Goal: Task Accomplishment & Management: Use online tool/utility

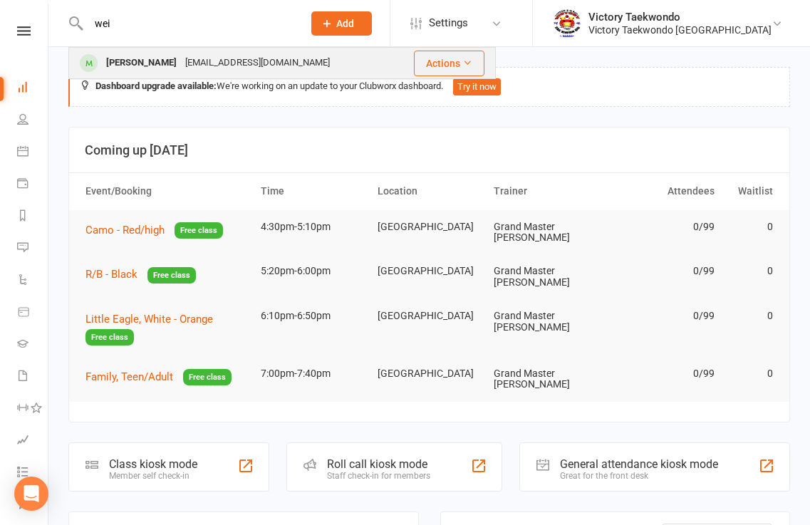
type input "wei"
click at [125, 59] on div "[PERSON_NAME]" at bounding box center [141, 63] width 79 height 21
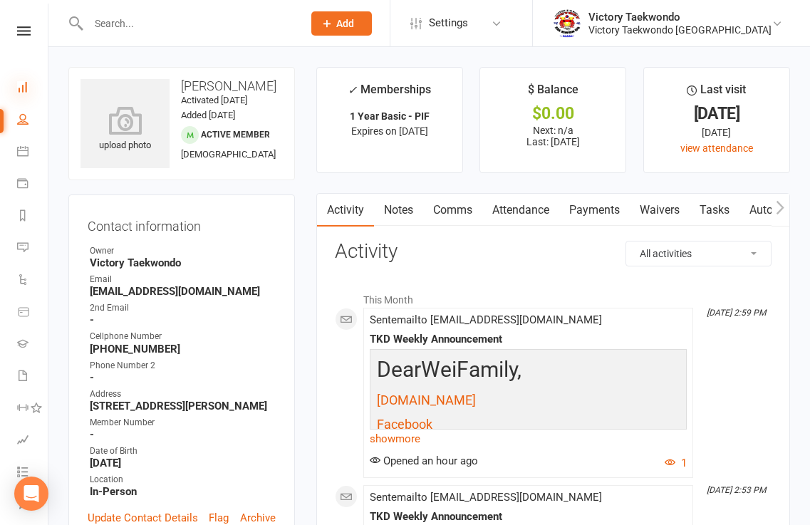
click at [24, 86] on icon at bounding box center [22, 86] width 11 height 11
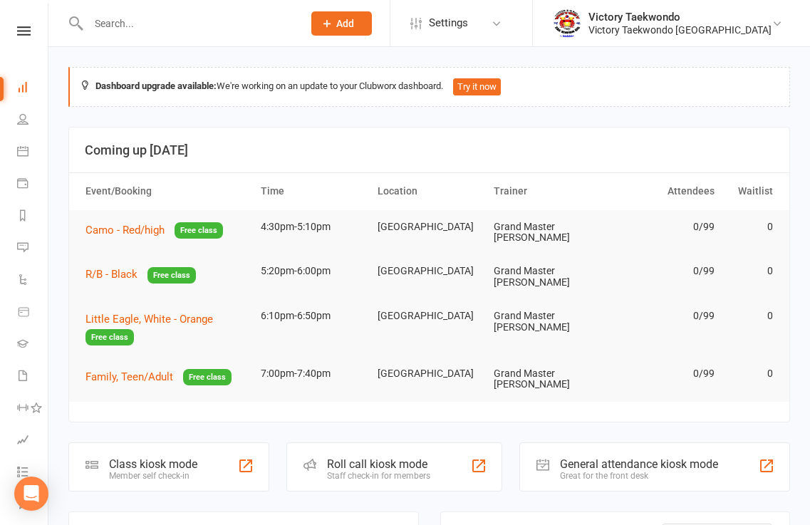
click at [136, 31] on input "text" at bounding box center [188, 24] width 209 height 20
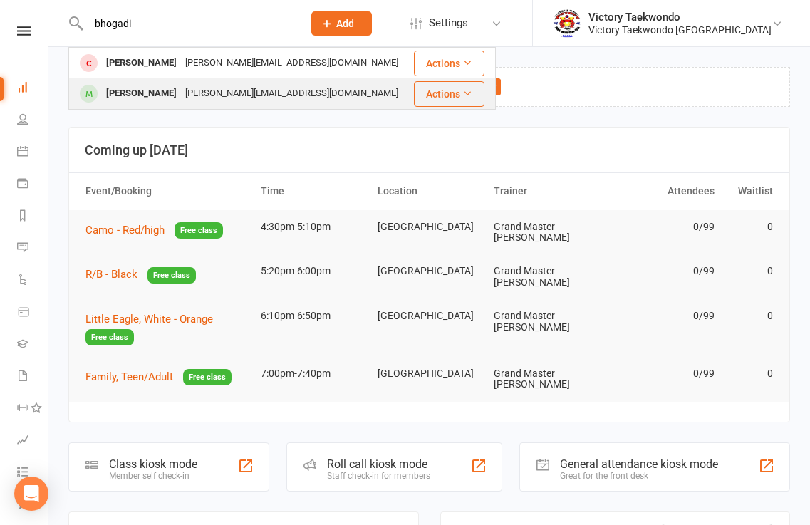
type input "bhogadi"
click at [137, 95] on div "[PERSON_NAME]" at bounding box center [141, 93] width 79 height 21
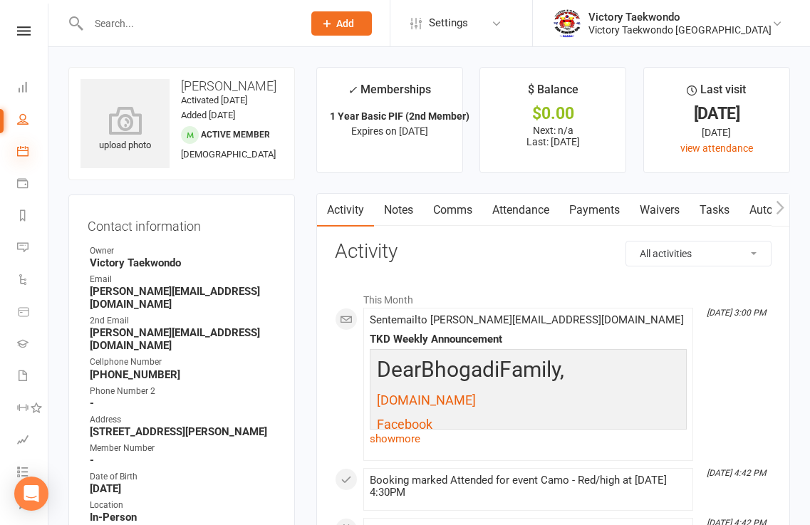
click at [25, 152] on icon at bounding box center [22, 150] width 11 height 11
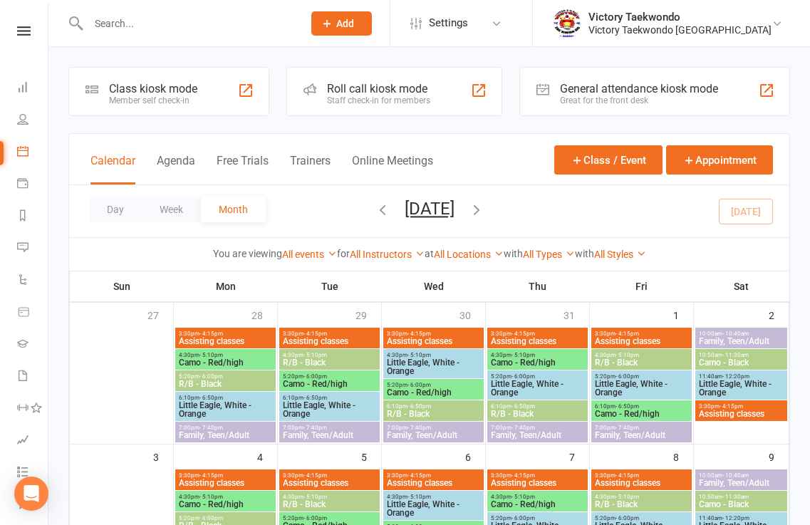
click at [218, 97] on div "Class kiosk mode Member self check-in" at bounding box center [168, 91] width 201 height 49
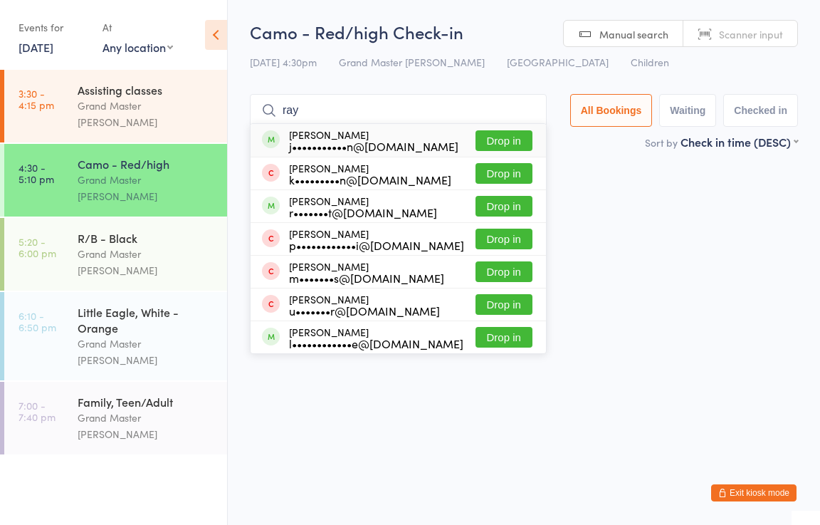
type input "ray"
click at [530, 143] on button "Drop in" at bounding box center [504, 140] width 57 height 21
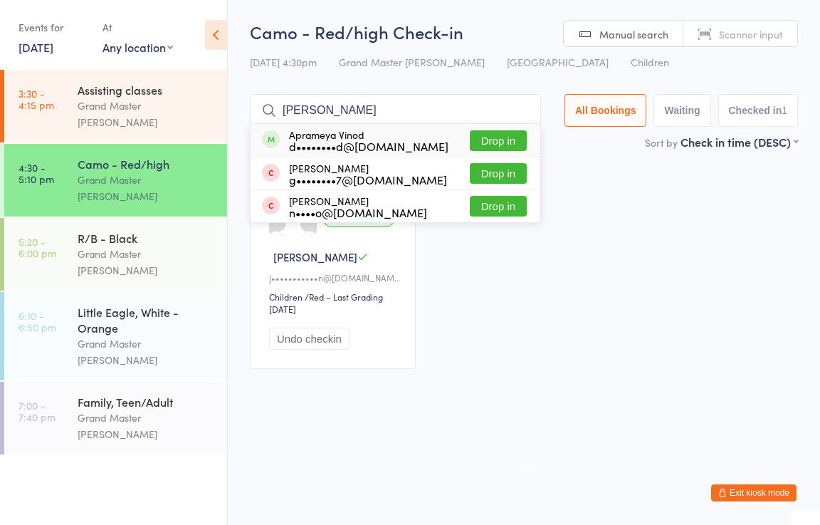
type input "aprameya"
click at [515, 137] on button "Drop in" at bounding box center [498, 140] width 57 height 21
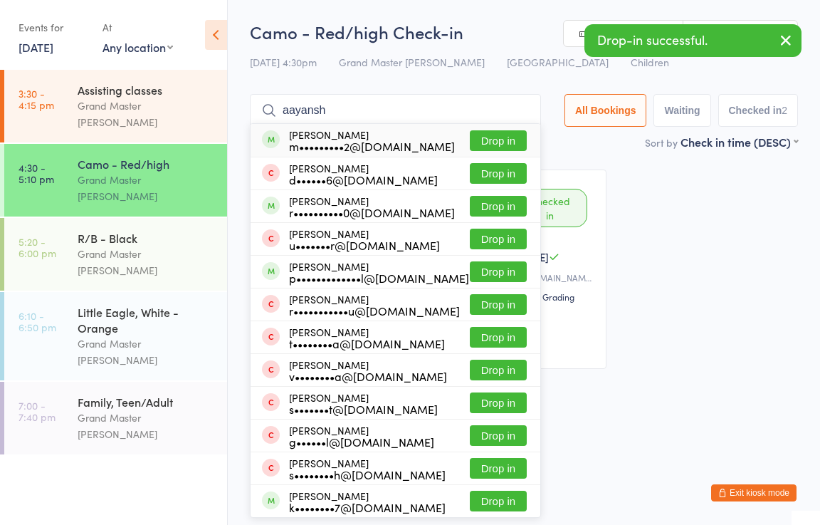
type input "aayansh"
drag, startPoint x: 494, startPoint y: 143, endPoint x: 485, endPoint y: 143, distance: 9.3
click at [493, 143] on button "Drop in" at bounding box center [498, 140] width 57 height 21
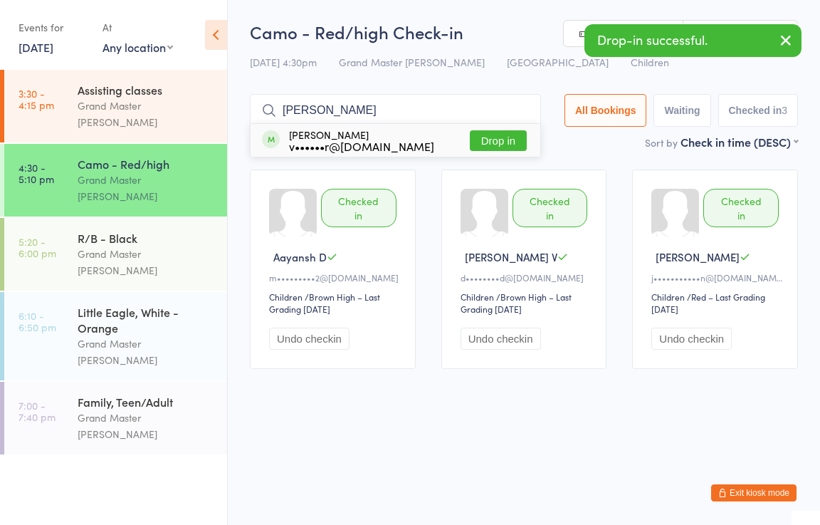
type input "lukas"
click at [514, 133] on button "Drop in" at bounding box center [498, 140] width 57 height 21
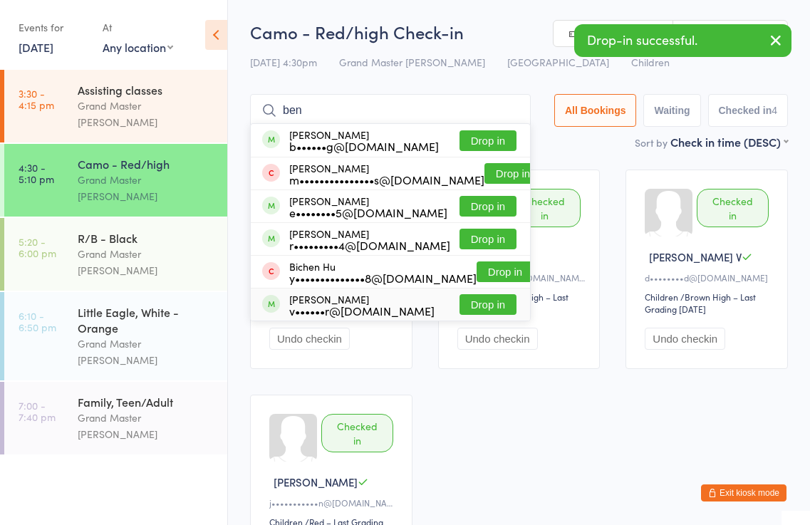
type input "ben"
click at [481, 307] on button "Drop in" at bounding box center [487, 304] width 57 height 21
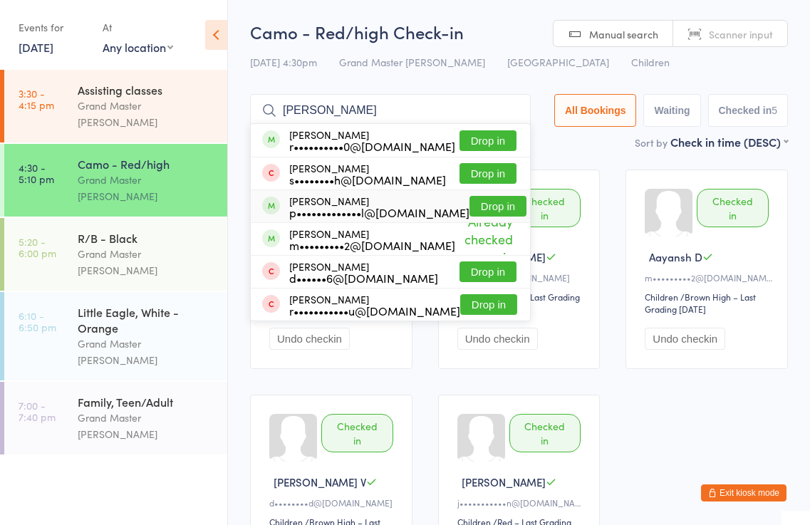
type input "reyansh"
click at [494, 203] on button "Drop in" at bounding box center [497, 206] width 57 height 21
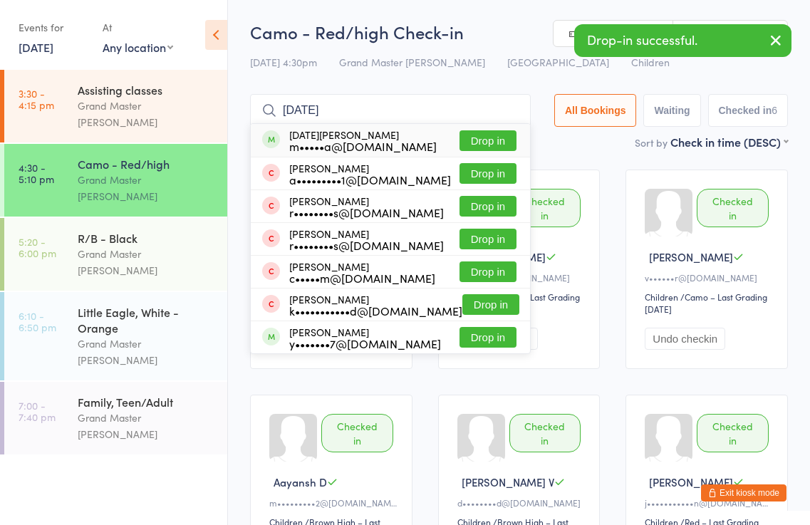
type input "chaitra"
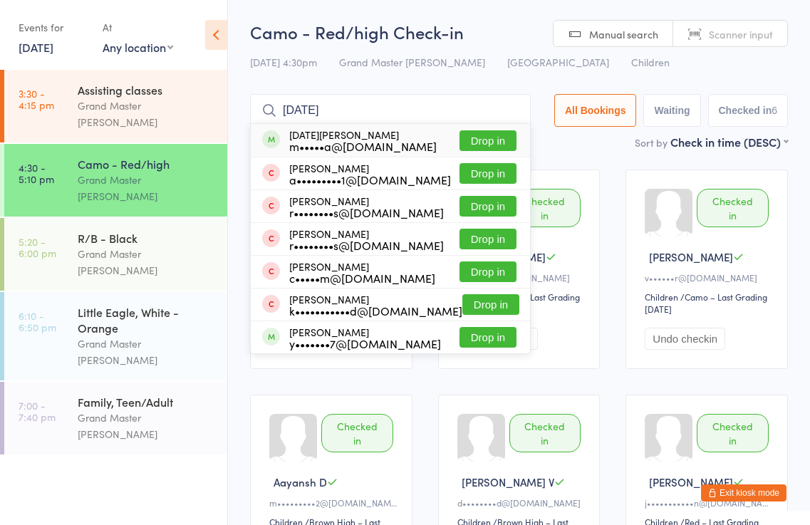
click at [494, 134] on button "Drop in" at bounding box center [487, 140] width 57 height 21
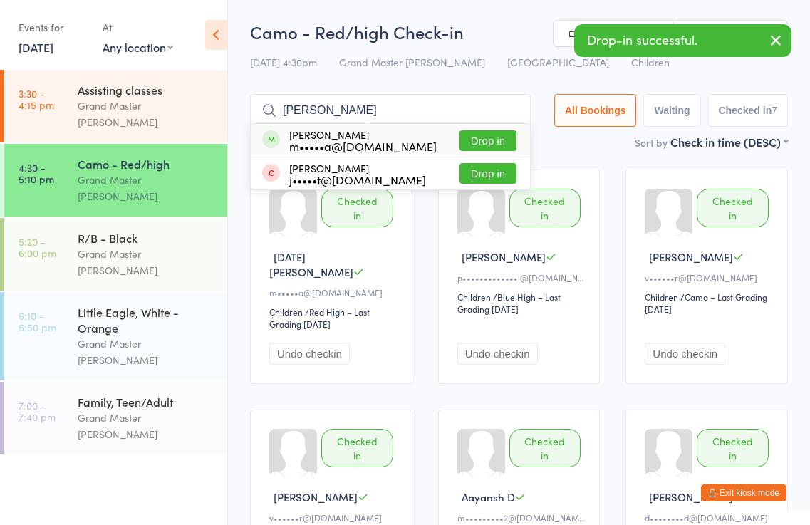
type input "tanmayi"
click at [469, 138] on button "Drop in" at bounding box center [487, 140] width 57 height 21
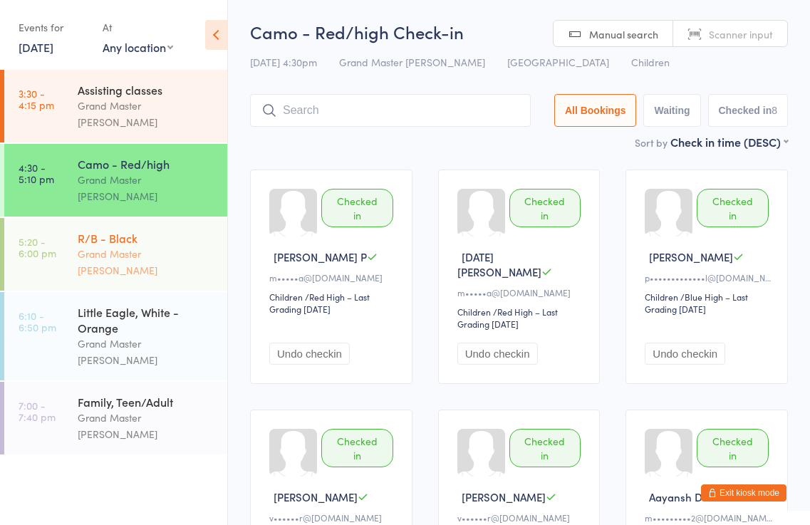
click at [142, 246] on div "Grand Master [PERSON_NAME]" at bounding box center [146, 262] width 137 height 33
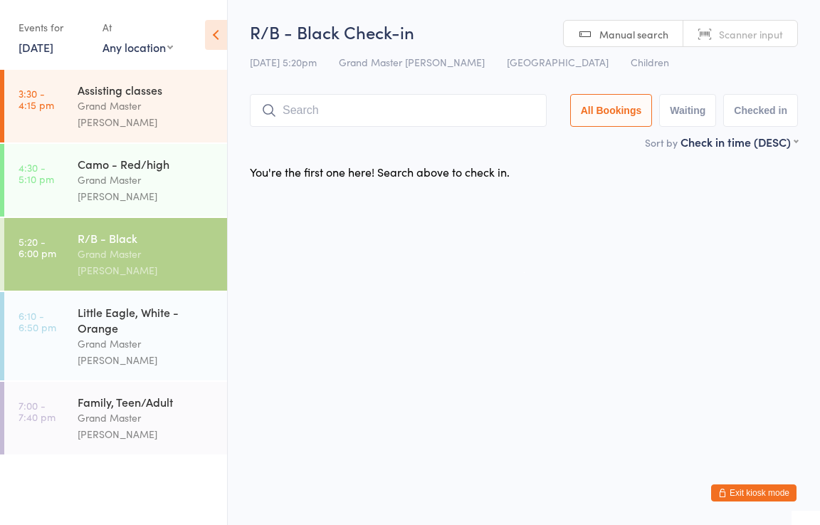
click at [768, 492] on button "Exit kiosk mode" at bounding box center [753, 492] width 85 height 17
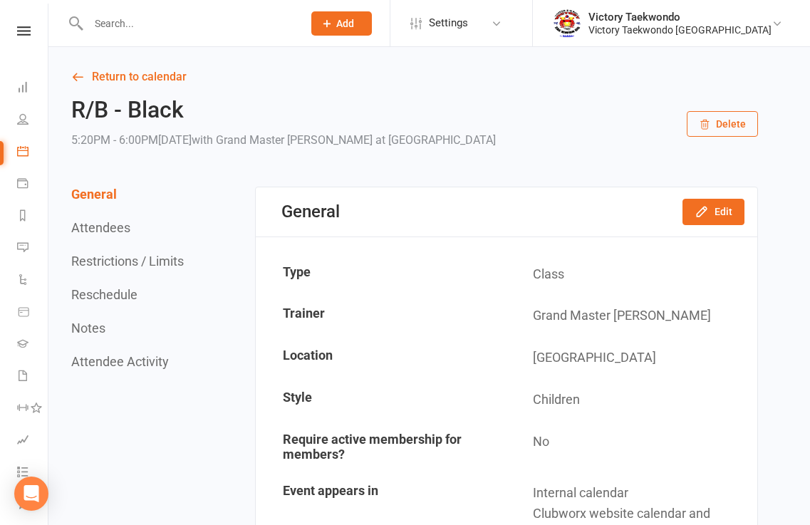
click at [219, 19] on input "text" at bounding box center [188, 24] width 209 height 20
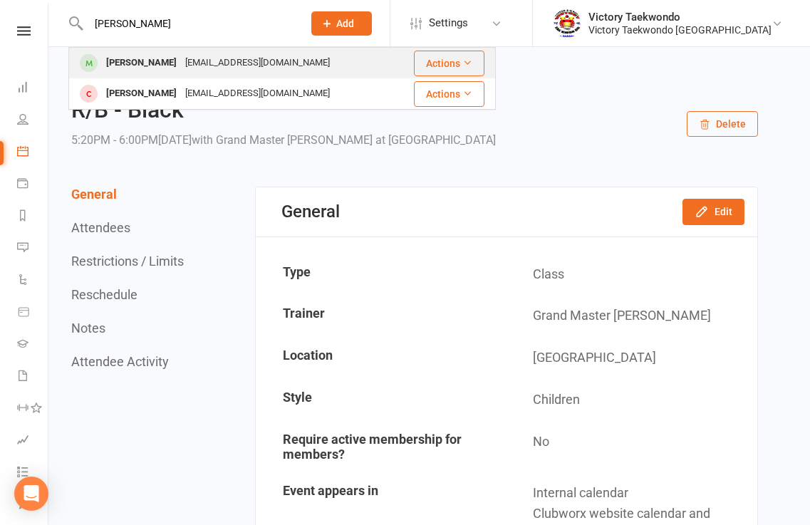
type input "tanmayi"
click at [152, 66] on div "Tanmayi Prakya" at bounding box center [141, 63] width 79 height 21
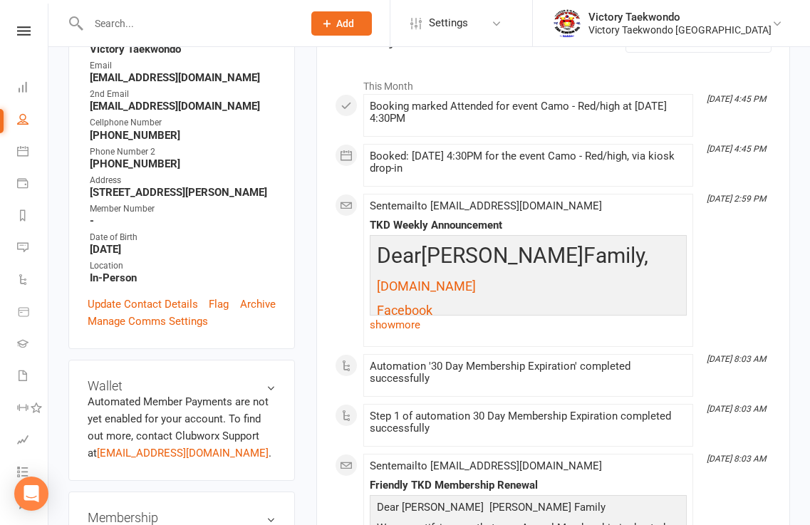
scroll to position [499, 0]
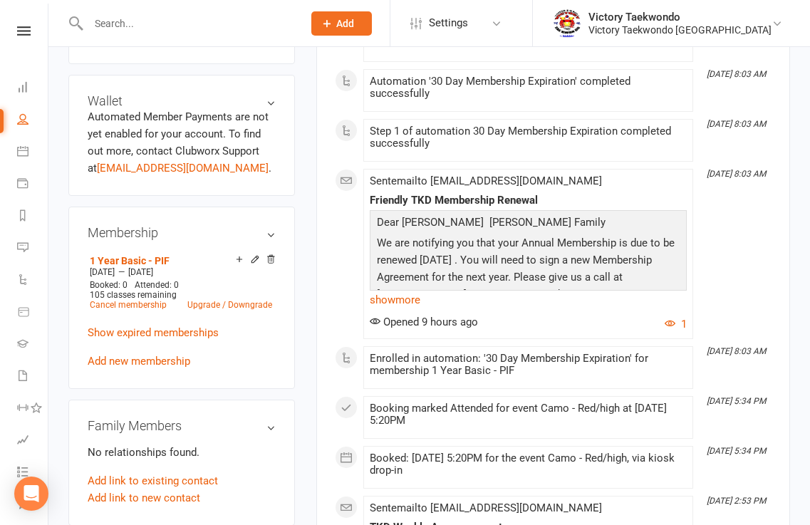
click at [144, 30] on input "text" at bounding box center [188, 24] width 209 height 20
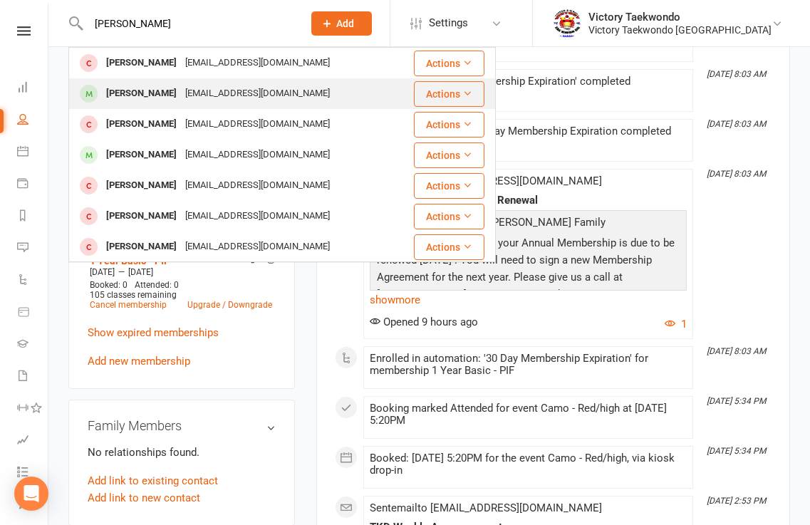
type input "anish"
click at [127, 90] on div "Anish Konduru" at bounding box center [141, 93] width 79 height 21
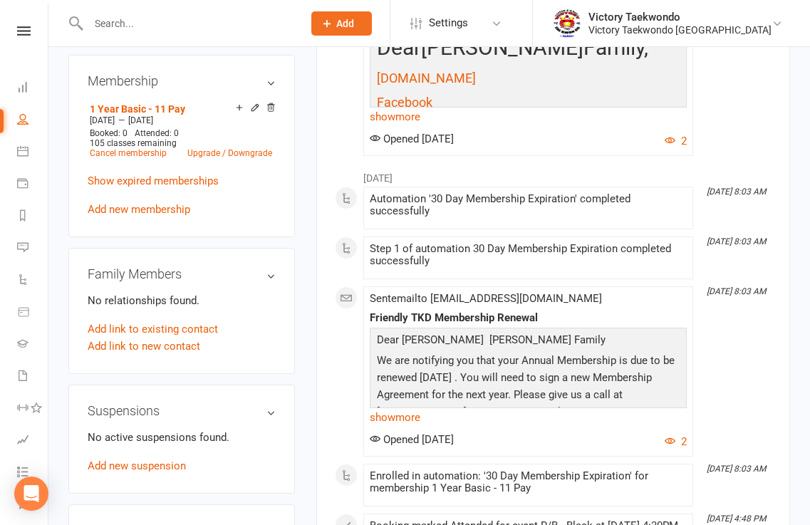
scroll to position [641, 0]
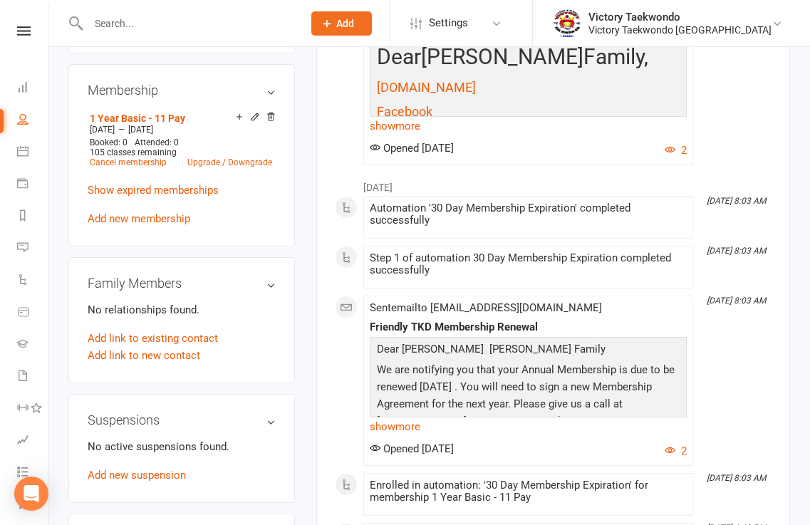
click at [160, 225] on link "Add new membership" at bounding box center [139, 218] width 103 height 13
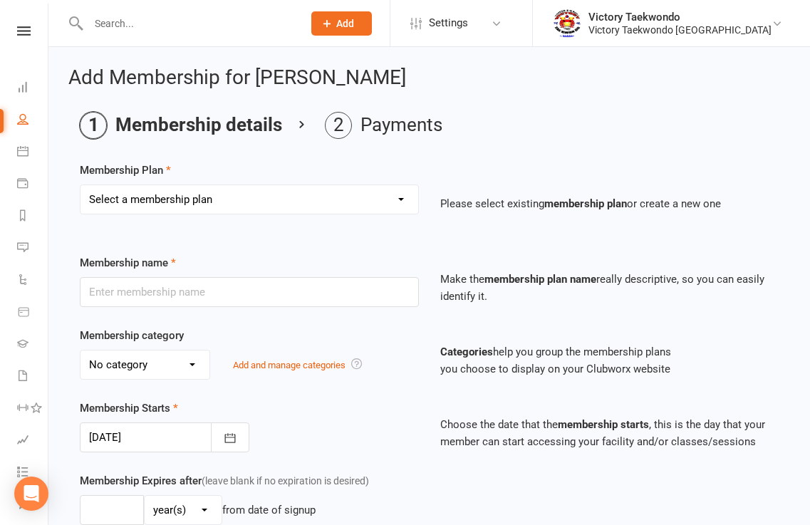
click at [397, 199] on select "Select a membership plan Create new Membership Plan 2 Week Trial Winter Special…" at bounding box center [249, 199] width 338 height 28
select select "4"
click at [80, 185] on select "Select a membership plan Create new Membership Plan 2 Week Trial Winter Special…" at bounding box center [249, 199] width 338 height 28
type input "1 Year Basic - 11 Pay"
select select "1"
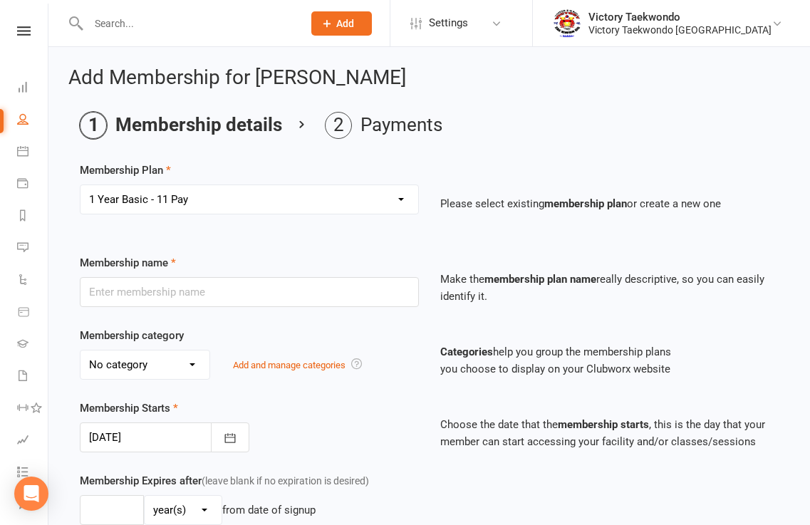
type input "1"
type input "105"
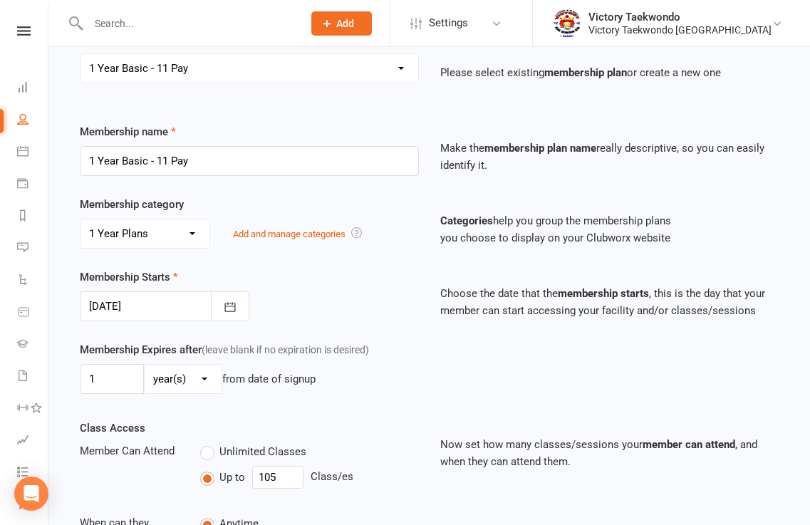
scroll to position [142, 0]
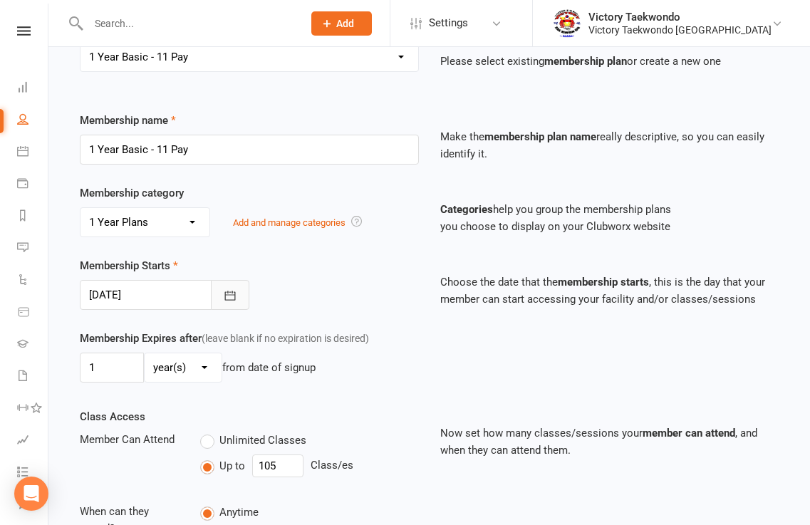
click at [236, 297] on icon "button" at bounding box center [230, 295] width 14 height 14
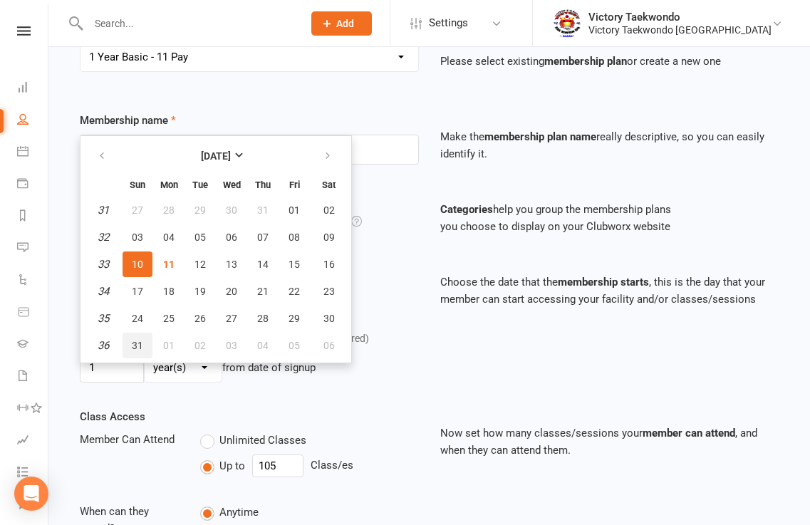
click at [140, 348] on span "31" at bounding box center [137, 345] width 11 height 11
type input "31 Aug 2025"
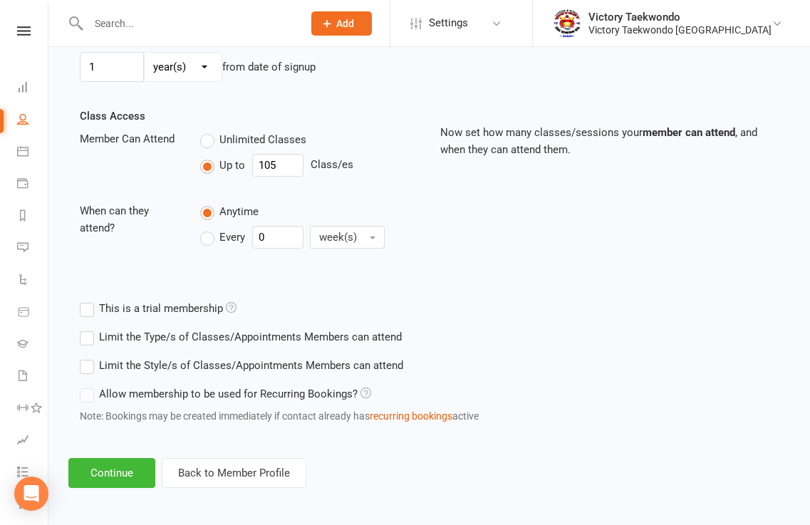
scroll to position [447, 0]
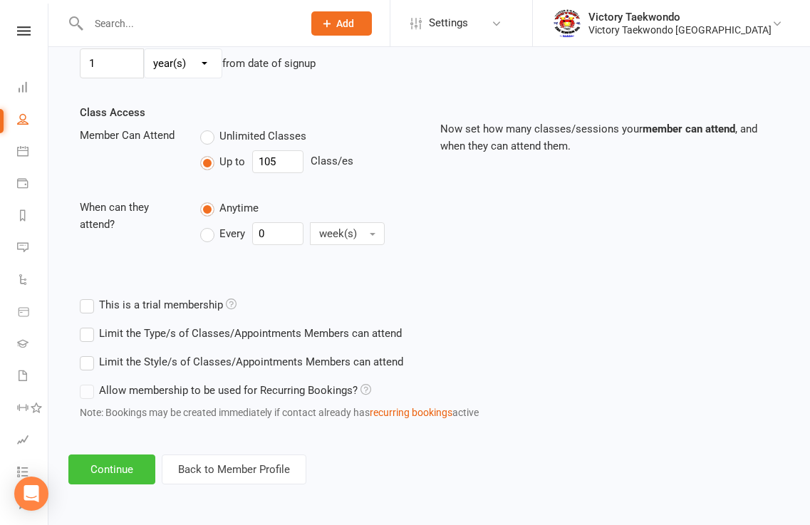
click at [115, 477] on button "Continue" at bounding box center [111, 469] width 87 height 30
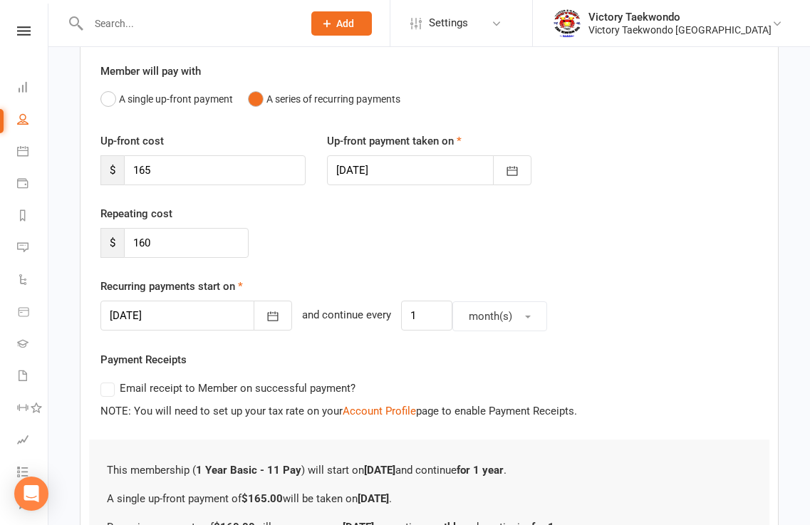
scroll to position [285, 0]
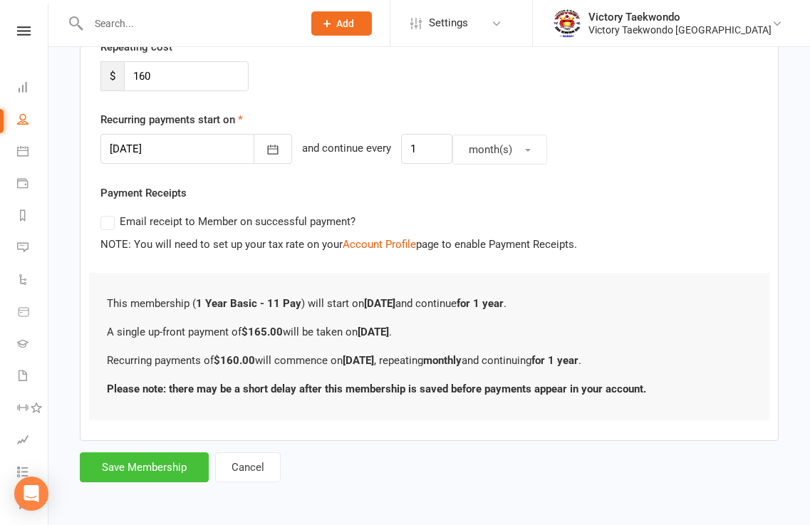
click at [165, 464] on button "Save Membership" at bounding box center [144, 467] width 129 height 30
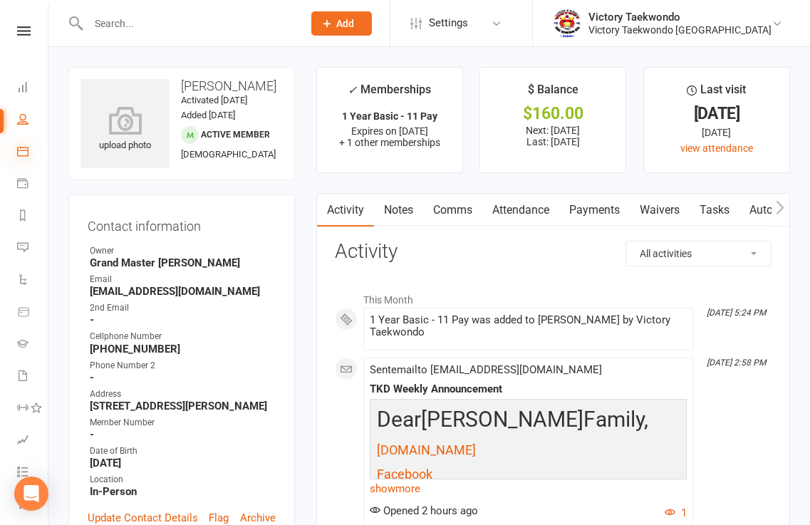
click at [25, 155] on icon at bounding box center [22, 150] width 11 height 11
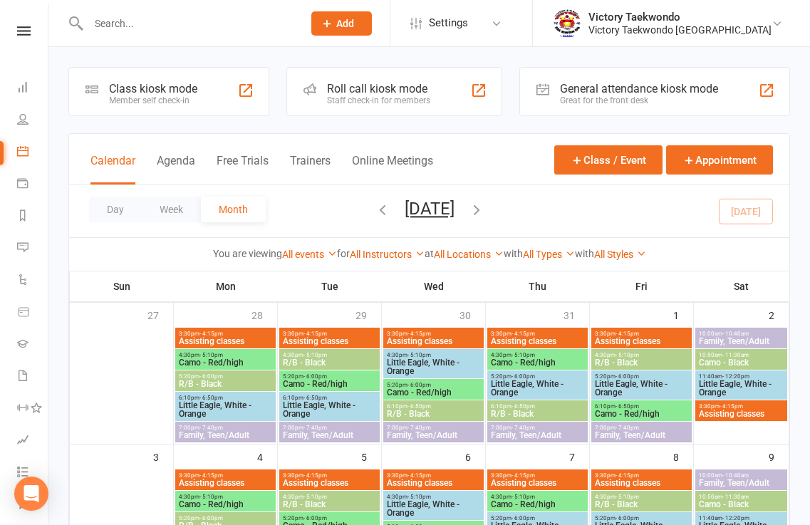
click at [235, 102] on div "Class kiosk mode Member self check-in" at bounding box center [168, 91] width 201 height 49
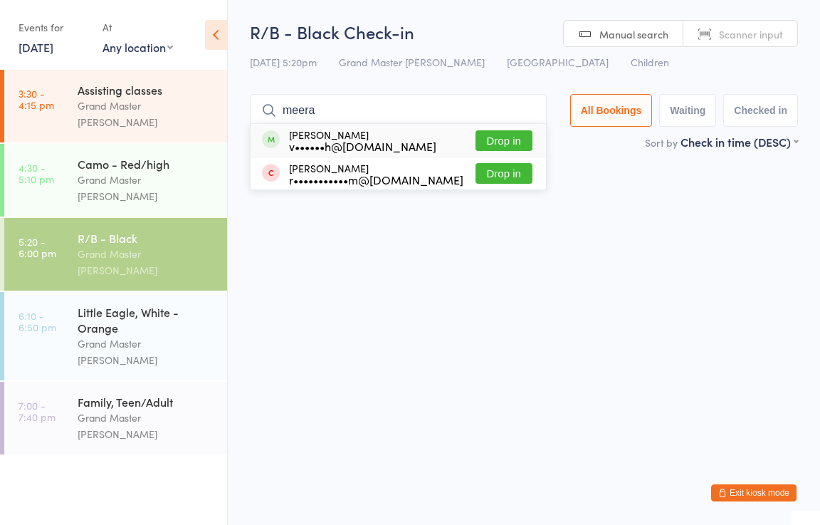
type input "meera"
click at [518, 137] on button "Drop in" at bounding box center [504, 140] width 57 height 21
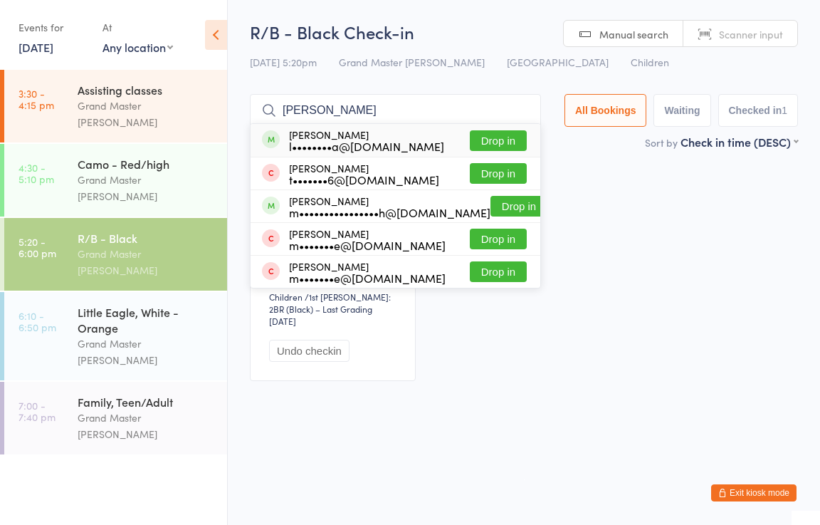
type input "leona"
click at [489, 137] on button "Drop in" at bounding box center [498, 140] width 57 height 21
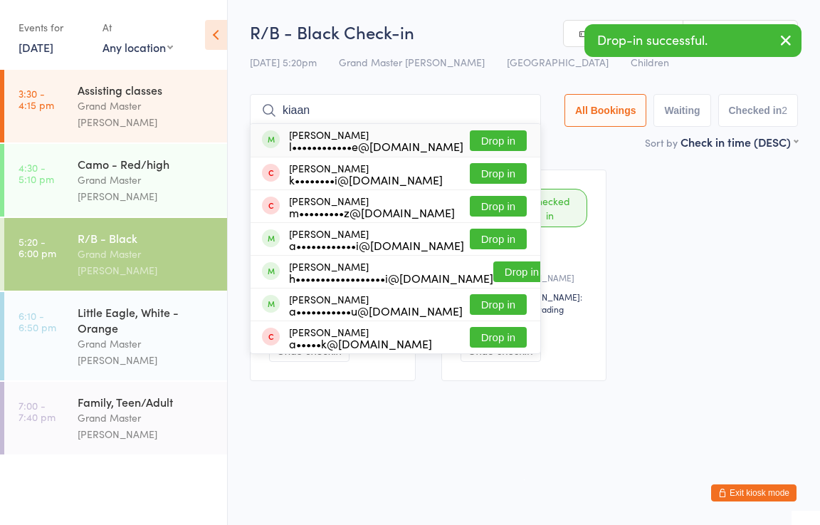
type input "kiaan"
click at [499, 143] on button "Drop in" at bounding box center [498, 140] width 57 height 21
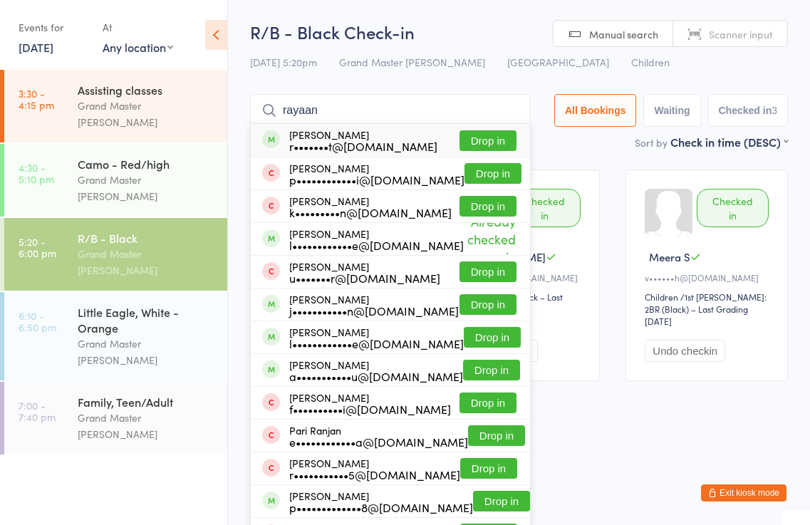
type input "rayaan"
click at [491, 142] on button "Drop in" at bounding box center [487, 140] width 57 height 21
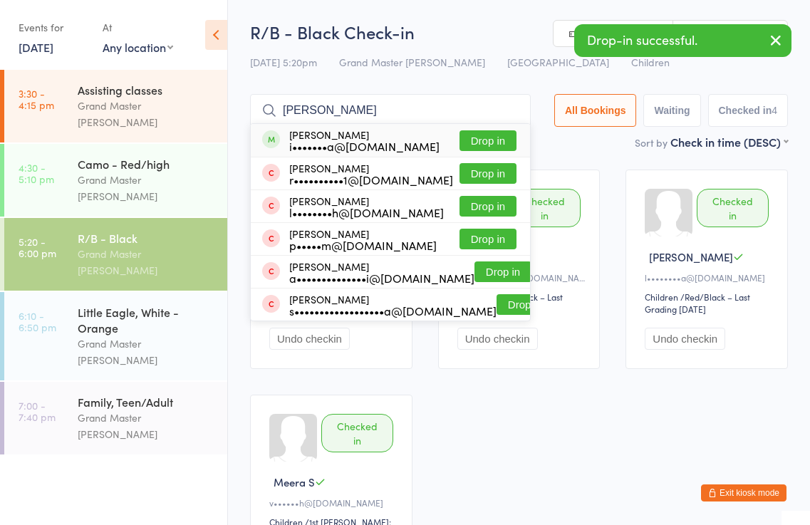
type input "anagh"
click at [494, 134] on button "Drop in" at bounding box center [487, 140] width 57 height 21
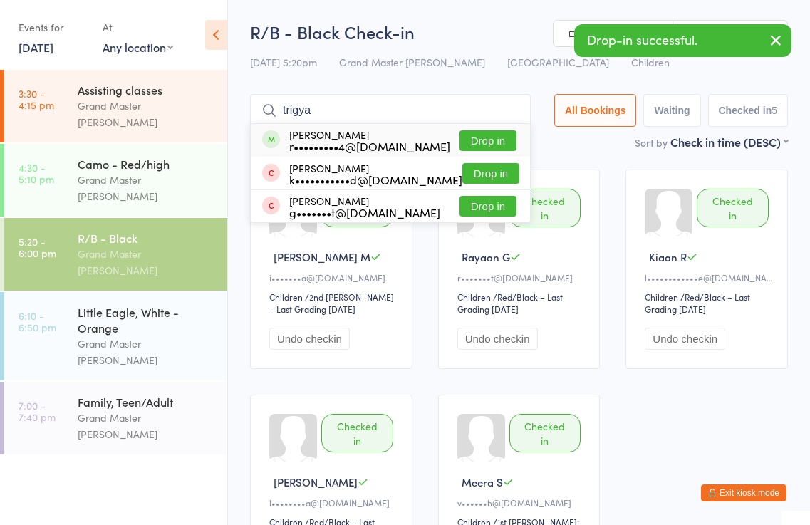
type input "trigya"
click at [495, 134] on button "Drop in" at bounding box center [487, 140] width 57 height 21
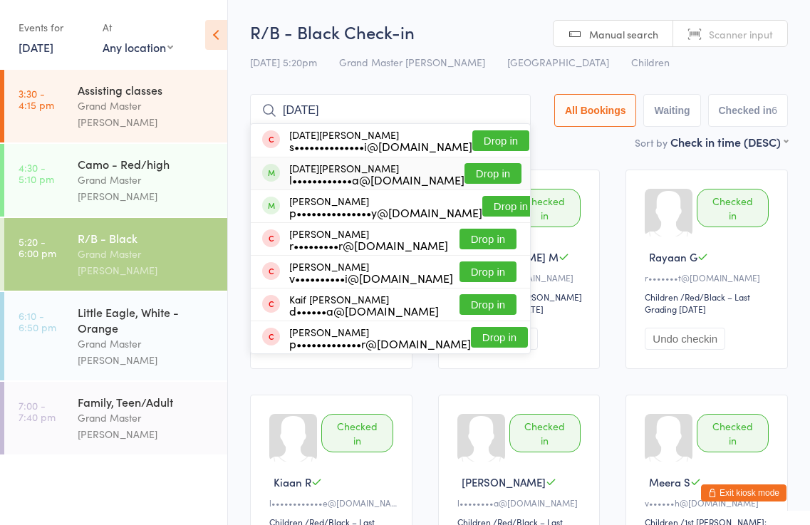
type input "kartik"
drag, startPoint x: 498, startPoint y: 172, endPoint x: 504, endPoint y: 159, distance: 14.3
click at [499, 171] on button "Drop in" at bounding box center [492, 173] width 57 height 21
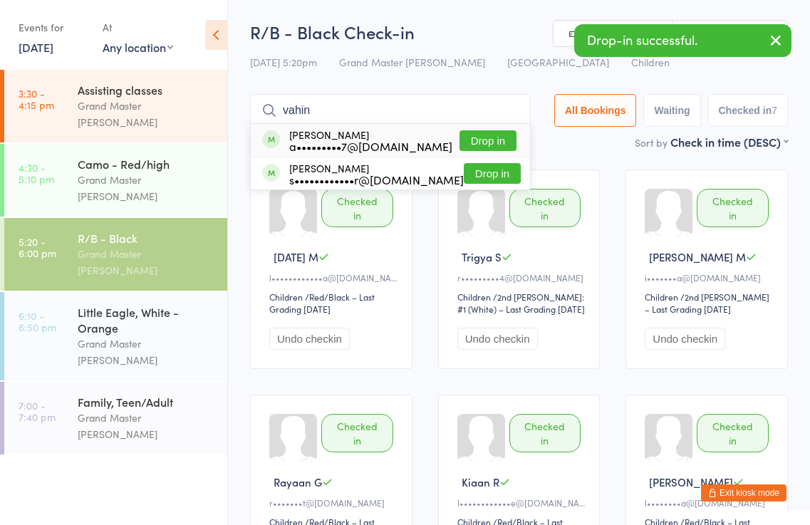
type input "vahin"
click at [508, 137] on button "Drop in" at bounding box center [487, 140] width 57 height 21
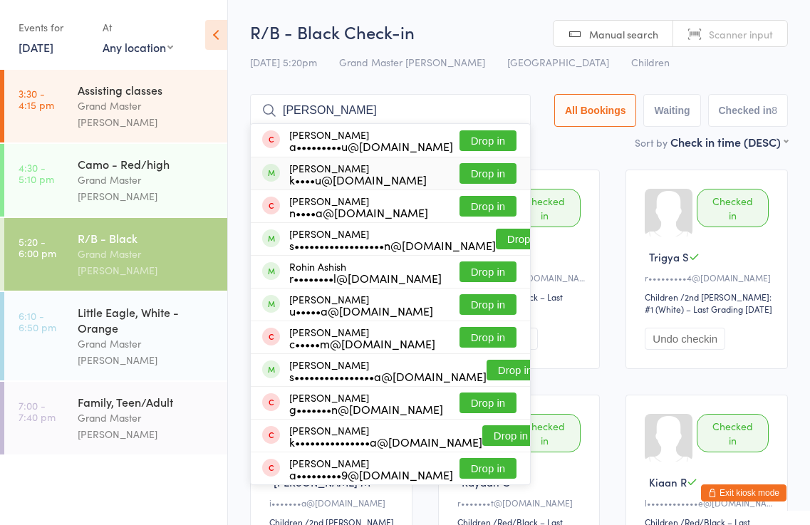
type input "anish"
click at [485, 170] on button "Drop in" at bounding box center [487, 173] width 57 height 21
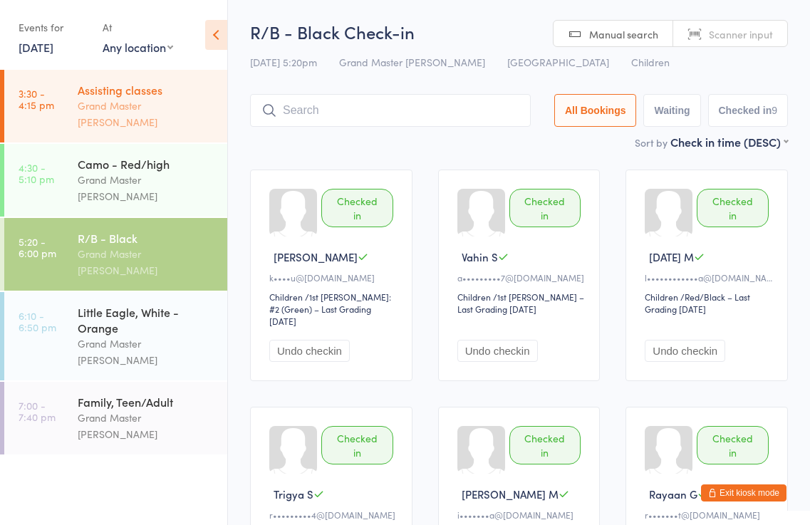
click at [99, 108] on div "Grand Master [PERSON_NAME]" at bounding box center [146, 114] width 137 height 33
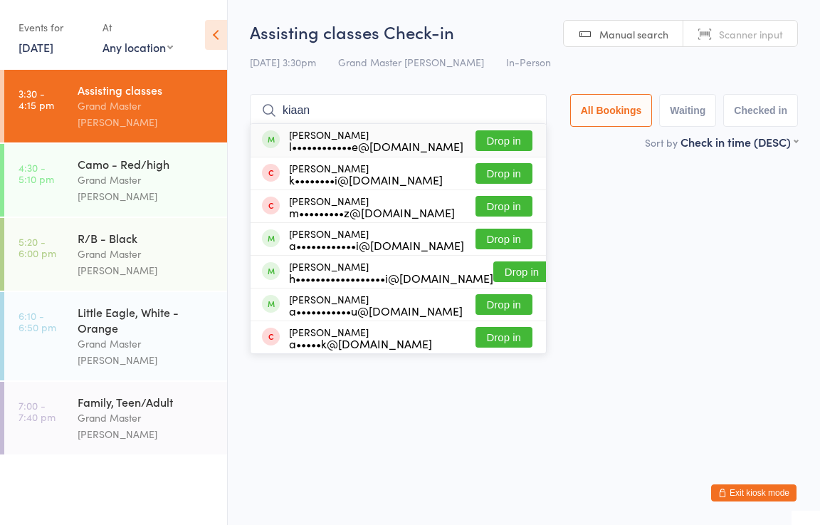
type input "kiaan"
click at [526, 141] on button "Drop in" at bounding box center [504, 140] width 57 height 21
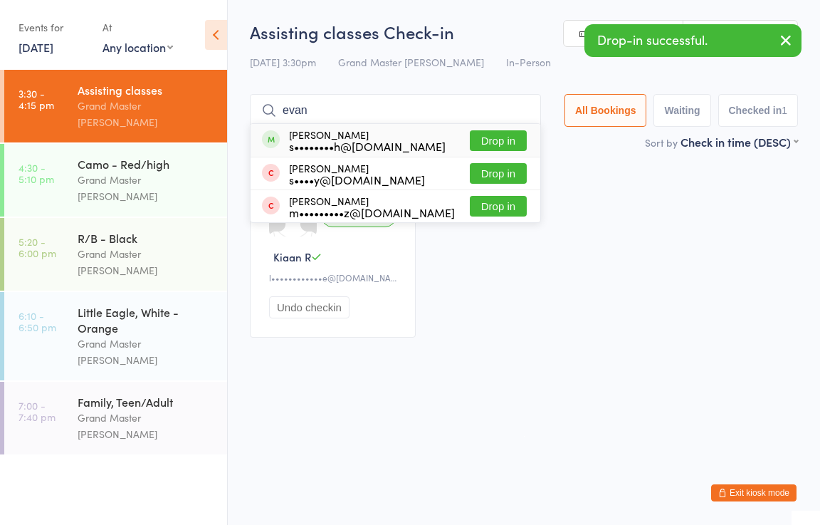
type input "evan"
click at [481, 149] on button "Drop in" at bounding box center [498, 140] width 57 height 21
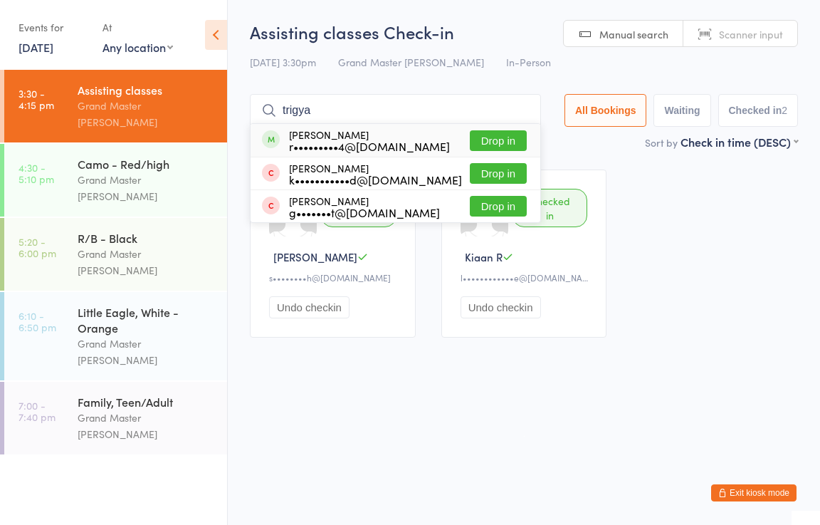
type input "trigya"
click at [496, 139] on button "Drop in" at bounding box center [498, 140] width 57 height 21
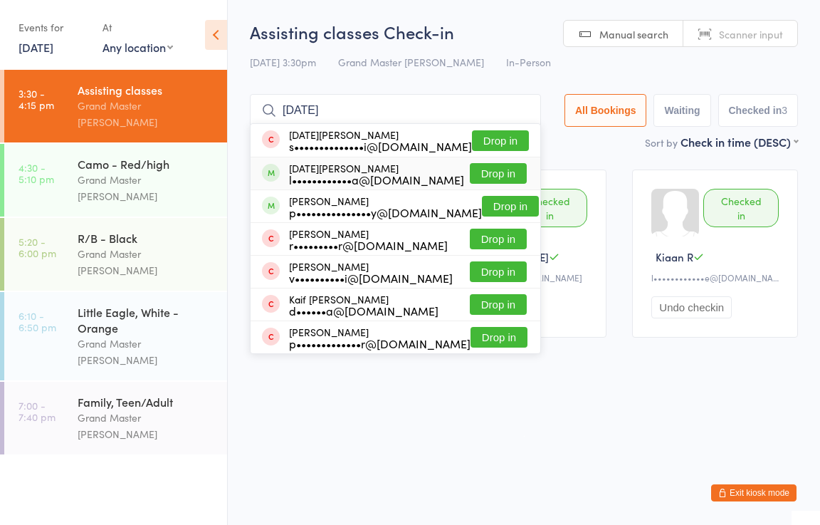
type input "kartik"
click at [490, 175] on button "Drop in" at bounding box center [498, 173] width 57 height 21
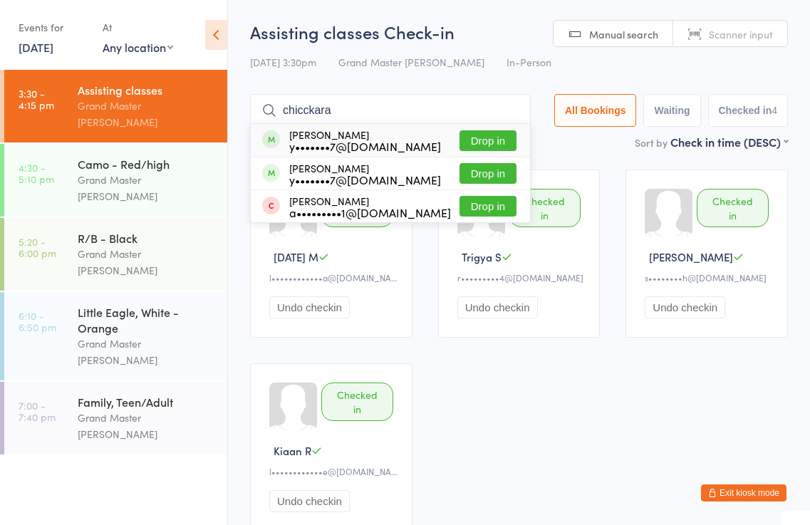
type input "chicckara"
click at [472, 138] on button "Drop in" at bounding box center [487, 140] width 57 height 21
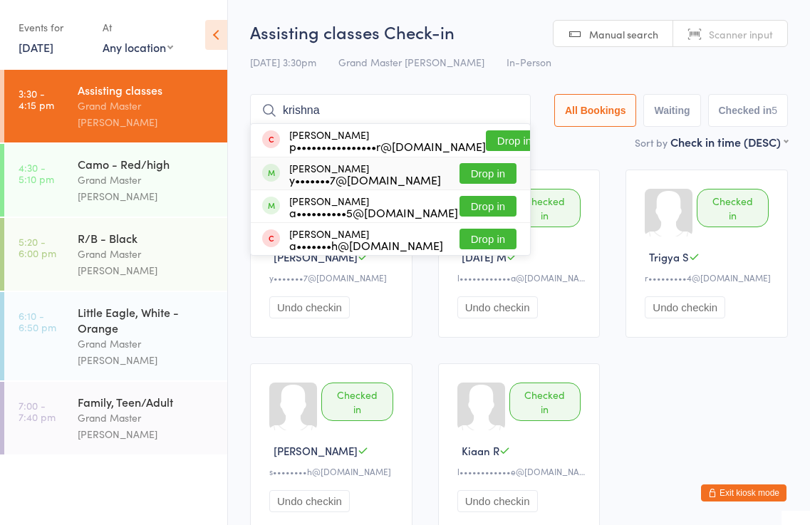
type input "krishna"
click at [491, 172] on button "Drop in" at bounding box center [487, 173] width 57 height 21
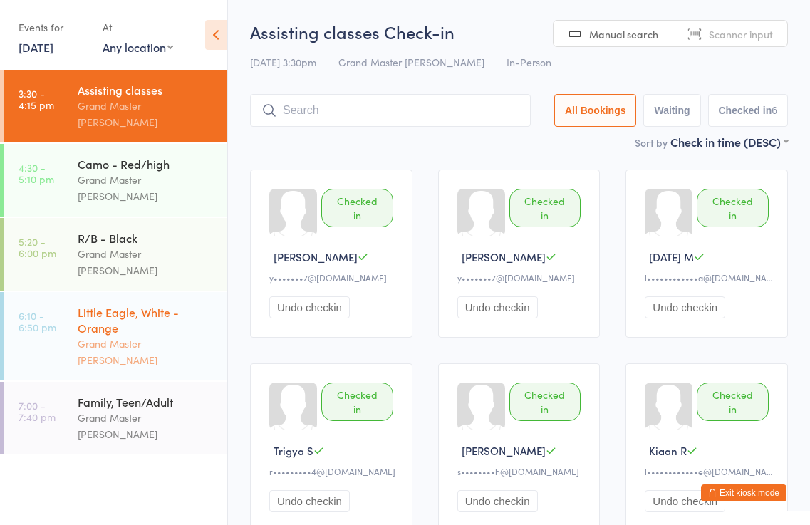
click at [160, 304] on div "Little Eagle, White - Orange" at bounding box center [146, 319] width 137 height 31
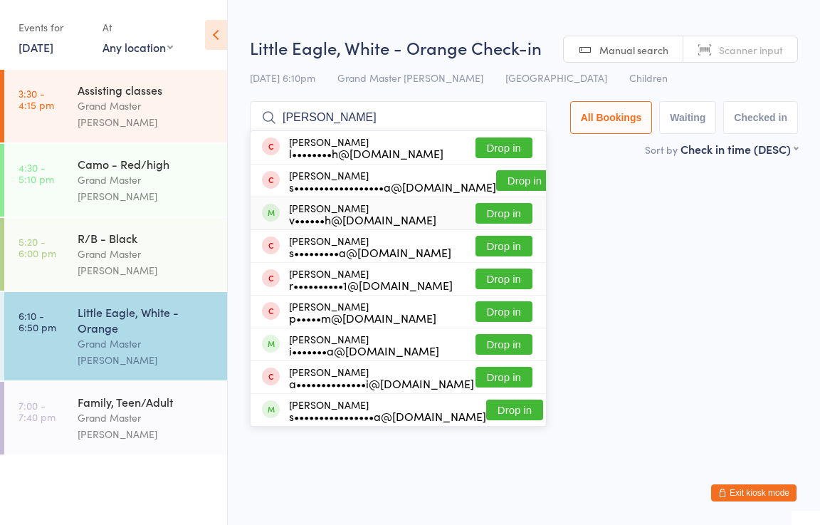
type input "ananya"
click at [495, 209] on button "Drop in" at bounding box center [504, 213] width 57 height 21
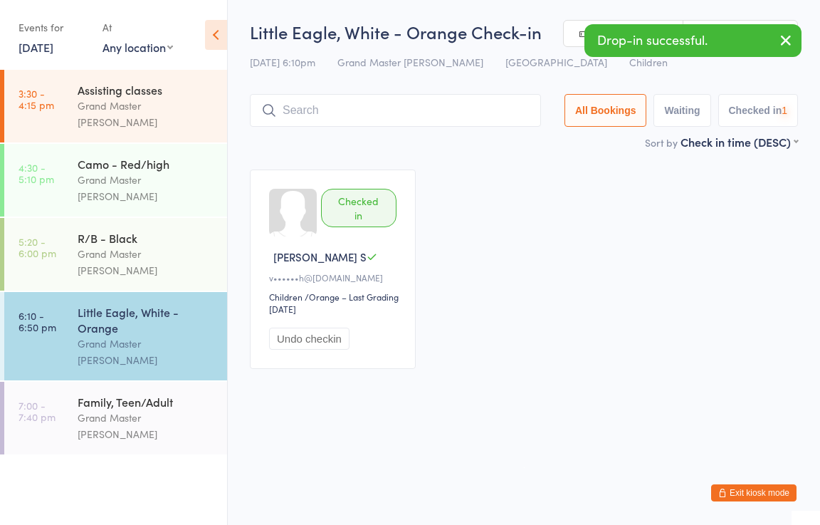
type input "s"
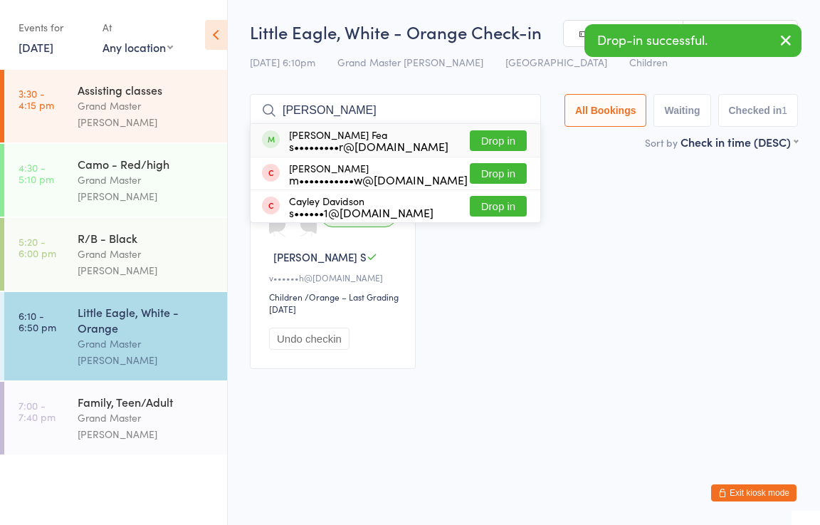
type input "dawson"
click at [513, 136] on button "Drop in" at bounding box center [498, 140] width 57 height 21
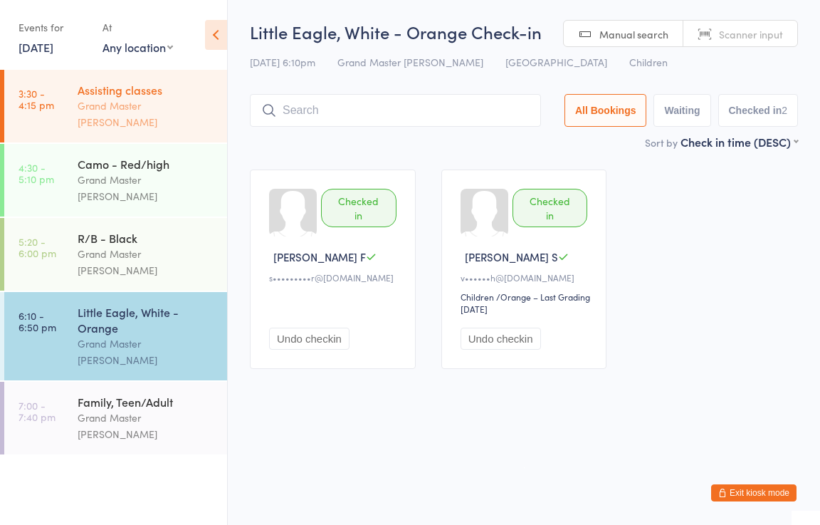
click at [209, 98] on div "Grand Master [PERSON_NAME]" at bounding box center [146, 114] width 137 height 33
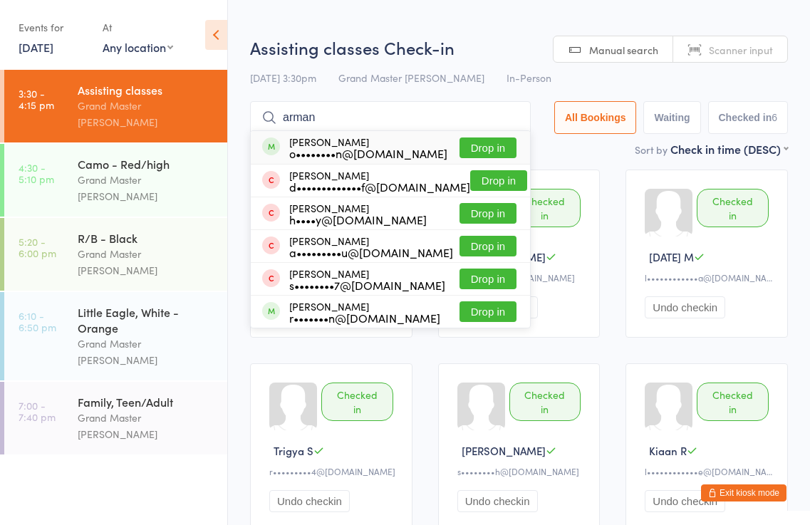
type input "arman"
click at [491, 143] on button "Drop in" at bounding box center [487, 147] width 57 height 21
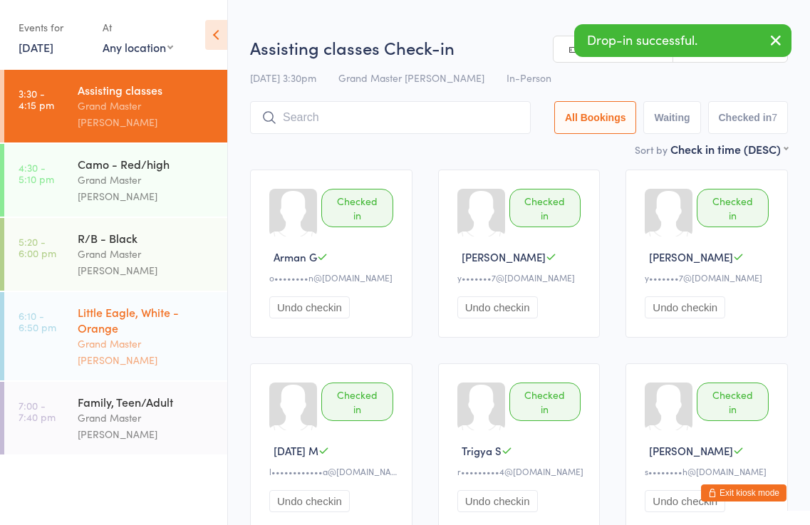
click at [148, 304] on div "Little Eagle, White - Orange" at bounding box center [146, 319] width 137 height 31
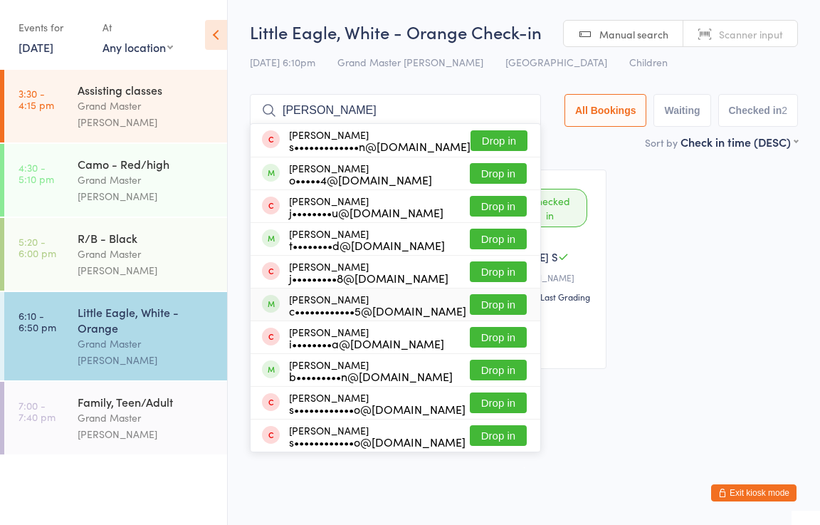
type input "alex"
click at [482, 303] on button "Drop in" at bounding box center [498, 304] width 57 height 21
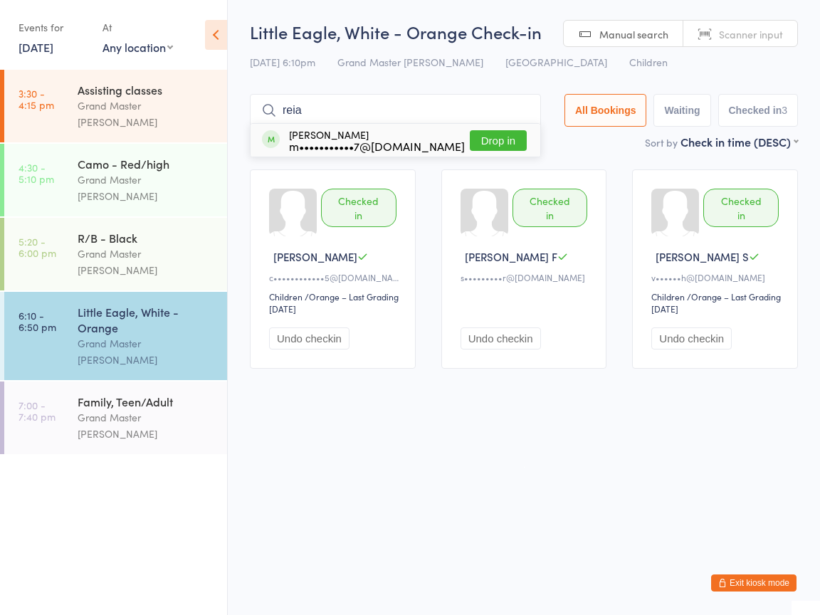
type input "reia"
click at [485, 137] on button "Drop in" at bounding box center [498, 140] width 57 height 21
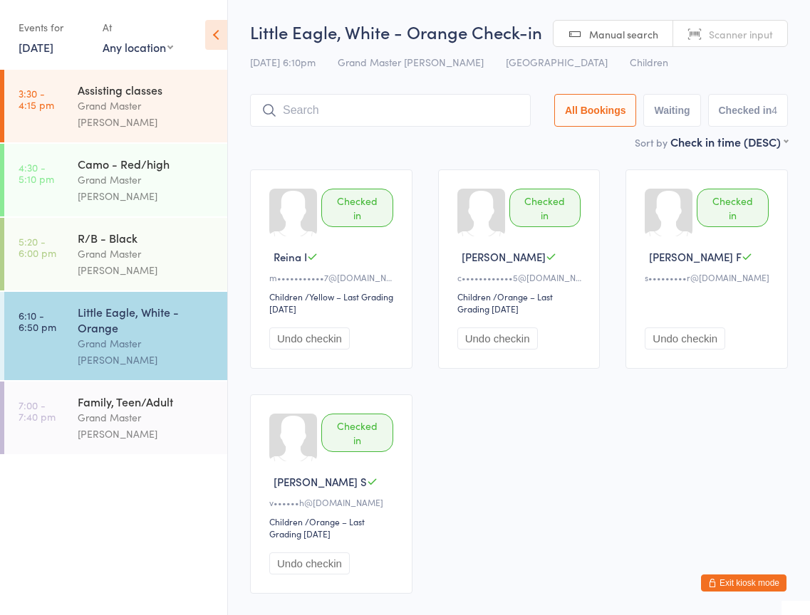
click at [471, 409] on div "Checked in Reina I m•••••••••••7@gmail.com Children Children / Yellow – Last Gr…" at bounding box center [518, 382] width 563 height 450
click at [746, 524] on button "Exit kiosk mode" at bounding box center [743, 583] width 85 height 17
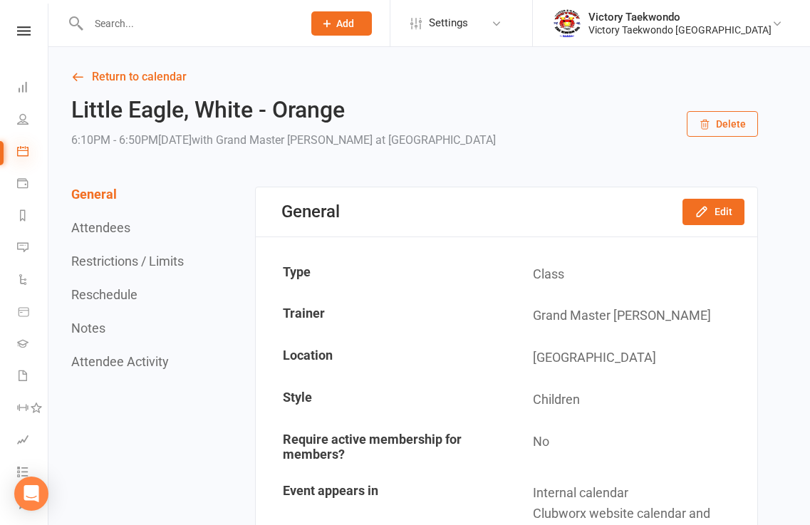
click at [25, 151] on icon at bounding box center [22, 150] width 11 height 11
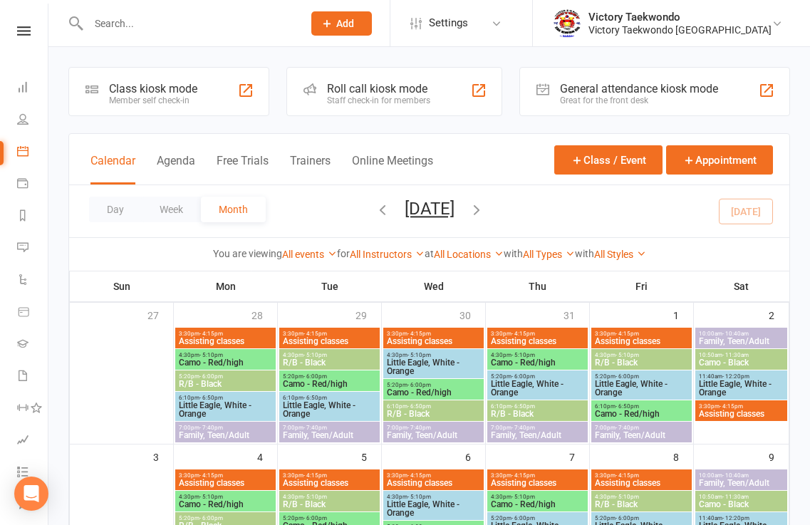
click at [224, 95] on div "Class kiosk mode Member self check-in" at bounding box center [168, 91] width 201 height 49
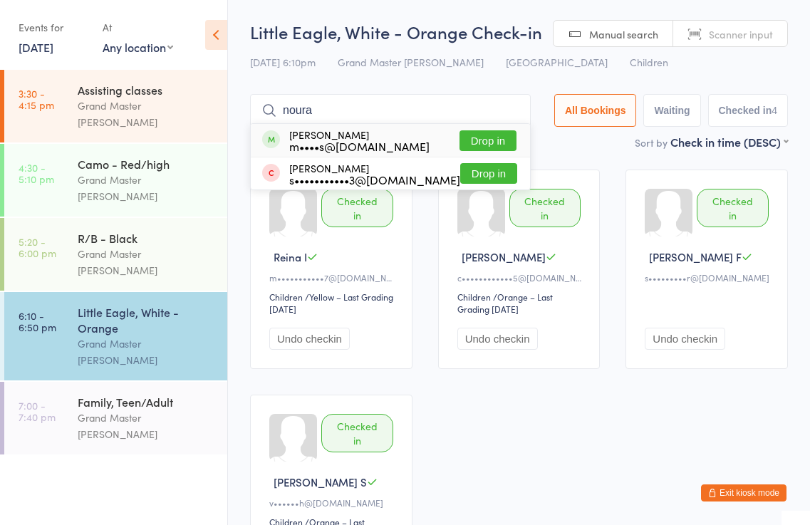
type input "noura"
click at [486, 135] on button "Drop in" at bounding box center [487, 140] width 57 height 21
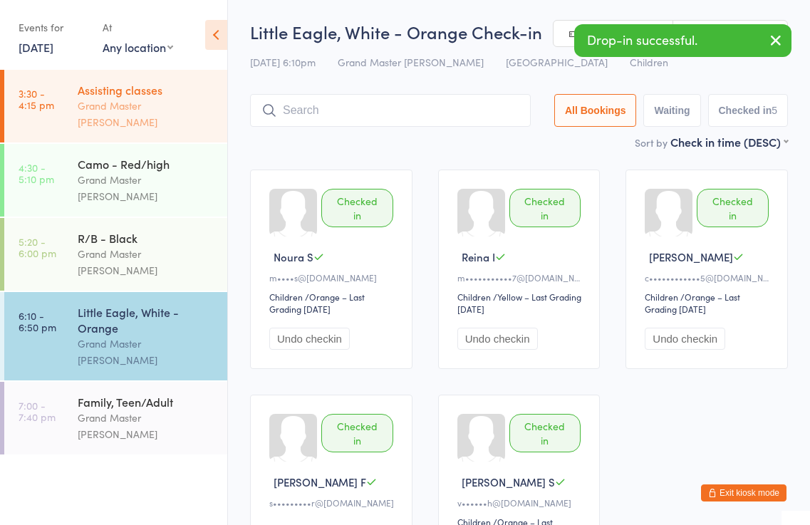
click at [165, 105] on div "Grand Master [PERSON_NAME]" at bounding box center [146, 114] width 137 height 33
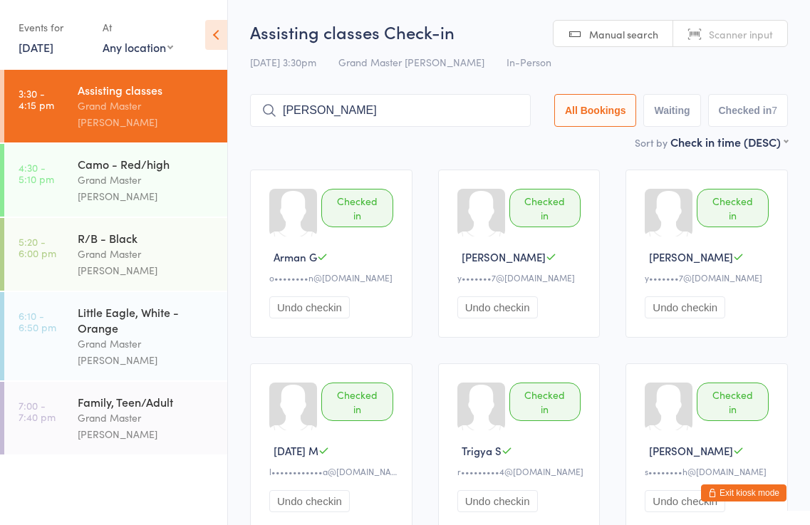
type input "[PERSON_NAME]"
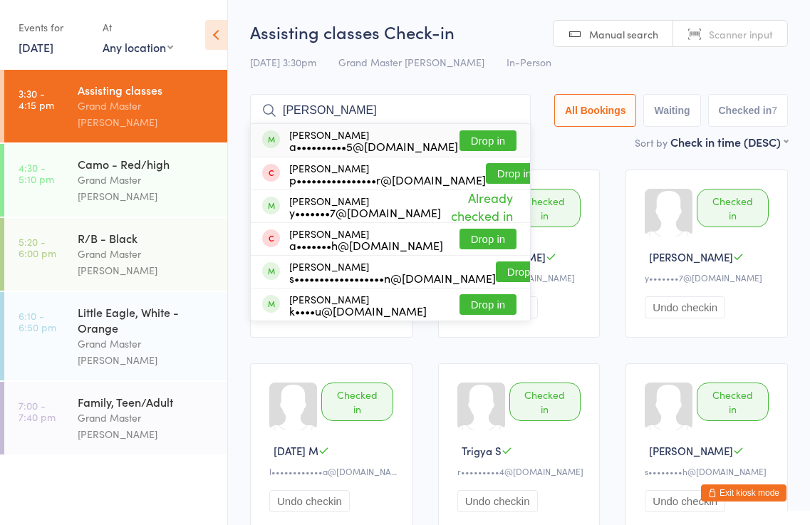
click at [508, 113] on input "[PERSON_NAME]" at bounding box center [390, 110] width 281 height 33
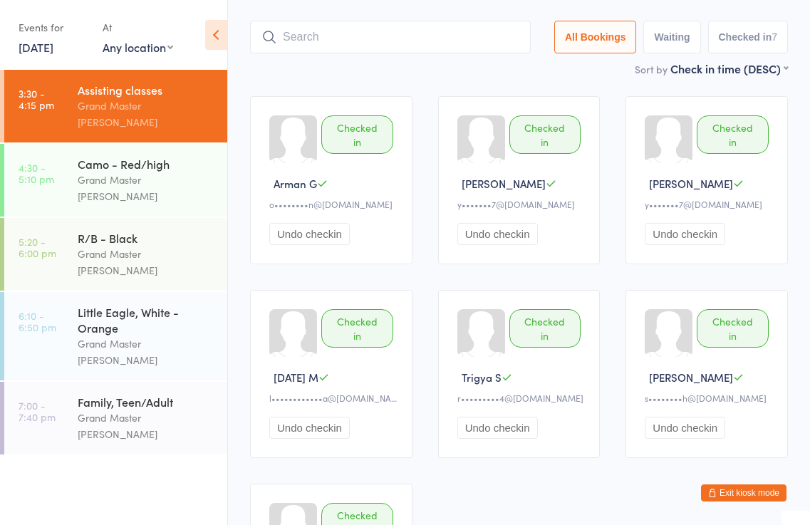
scroll to position [94, 0]
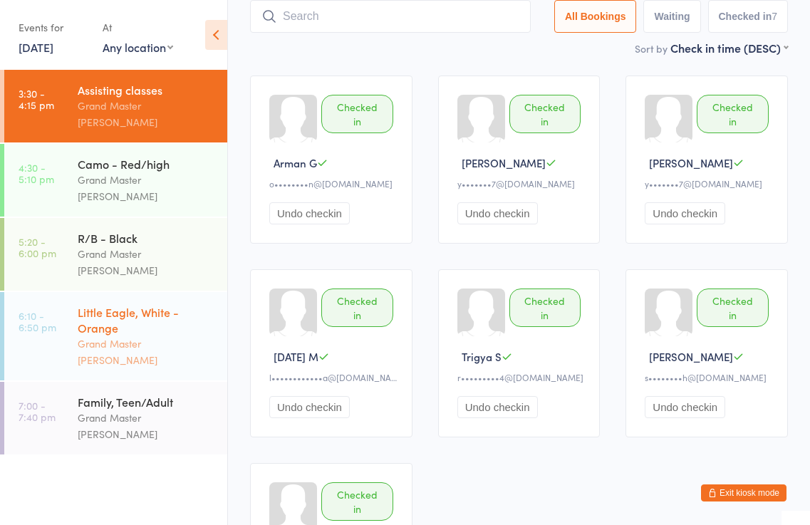
click at [114, 304] on div "Little Eagle, White - Orange" at bounding box center [146, 319] width 137 height 31
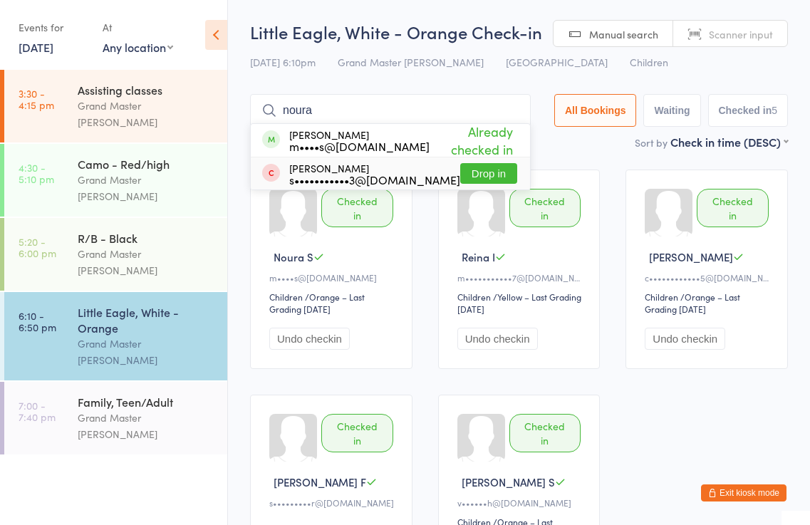
type input "noura"
click at [677, 408] on div "Checked in Noura S m••••s@[DOMAIN_NAME] Children Children / Orange – Last Gradi…" at bounding box center [518, 382] width 563 height 450
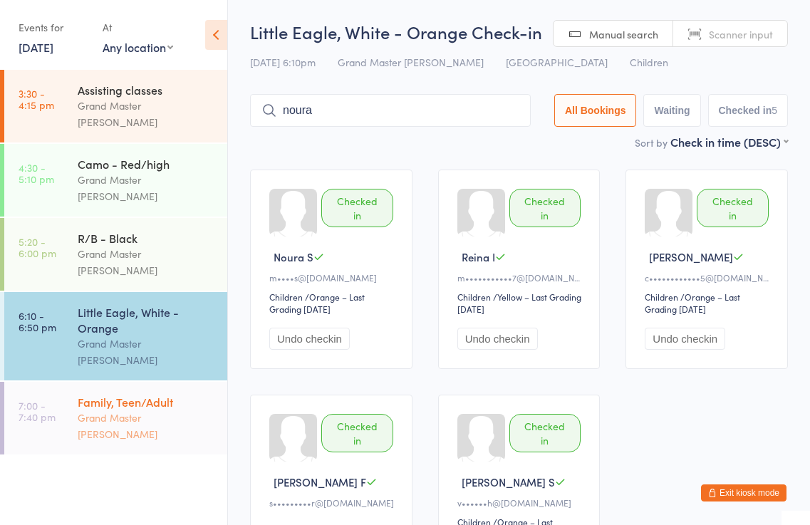
click at [80, 409] on div "Grand Master [PERSON_NAME]" at bounding box center [146, 425] width 137 height 33
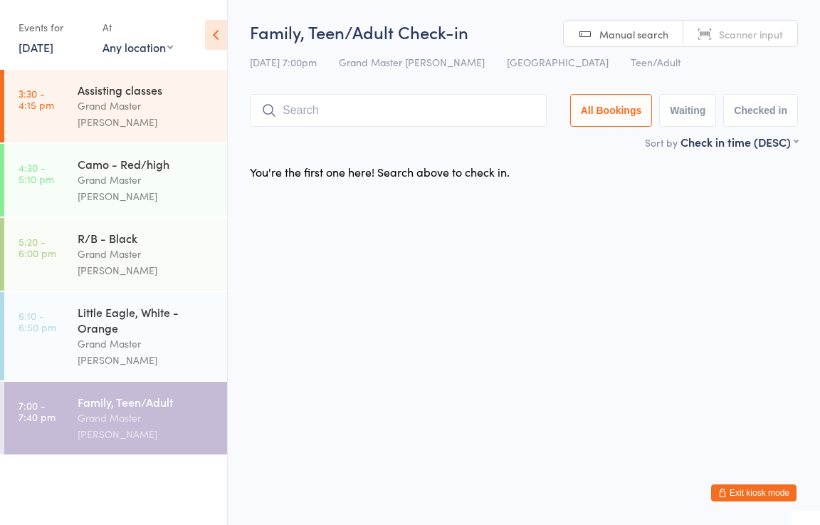
click at [762, 491] on button "Exit kiosk mode" at bounding box center [753, 492] width 85 height 17
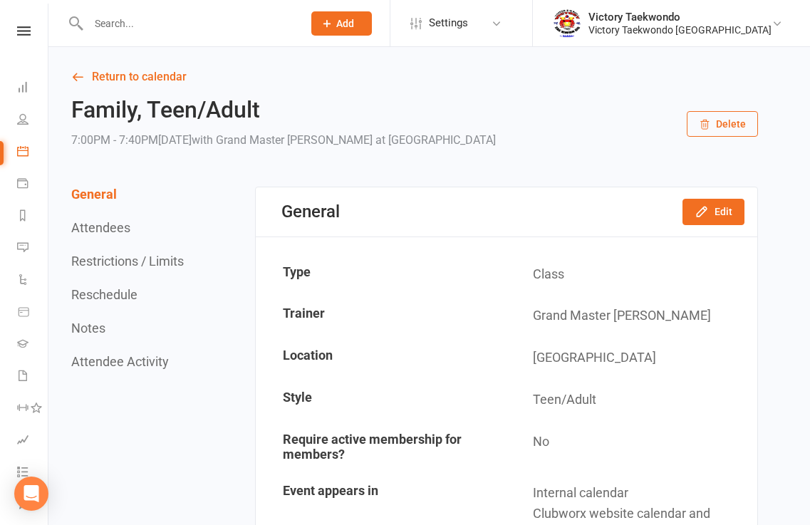
click at [232, 25] on input "text" at bounding box center [188, 24] width 209 height 20
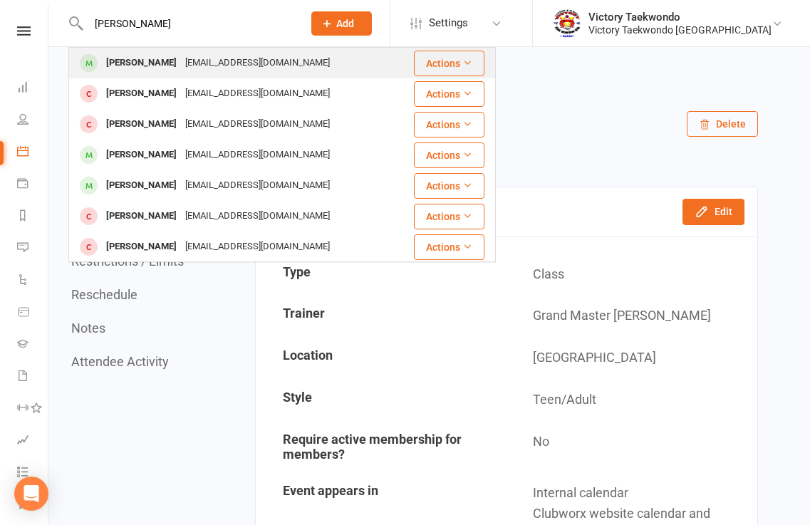
type input "[PERSON_NAME]"
click at [122, 63] on div "Alex Jung" at bounding box center [141, 63] width 79 height 21
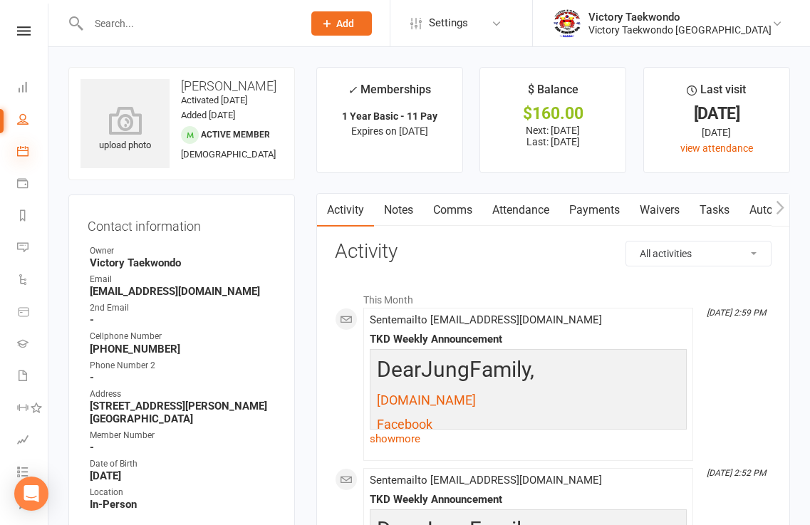
click at [24, 155] on icon at bounding box center [22, 150] width 11 height 11
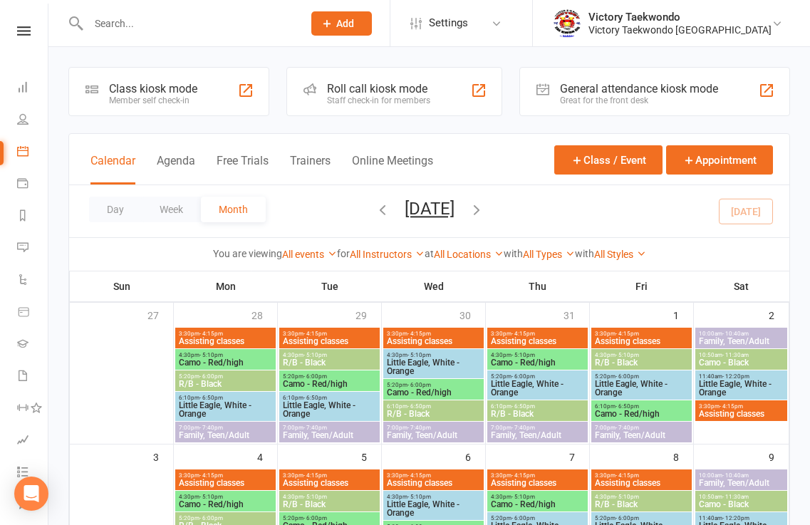
click at [211, 92] on div "Class kiosk mode Member self check-in" at bounding box center [168, 91] width 201 height 49
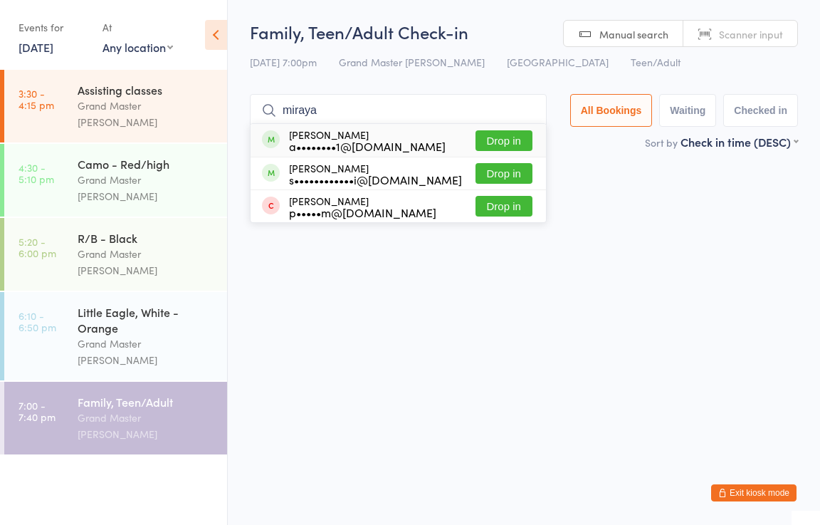
type input "miraya"
click at [510, 136] on button "Drop in" at bounding box center [504, 140] width 57 height 21
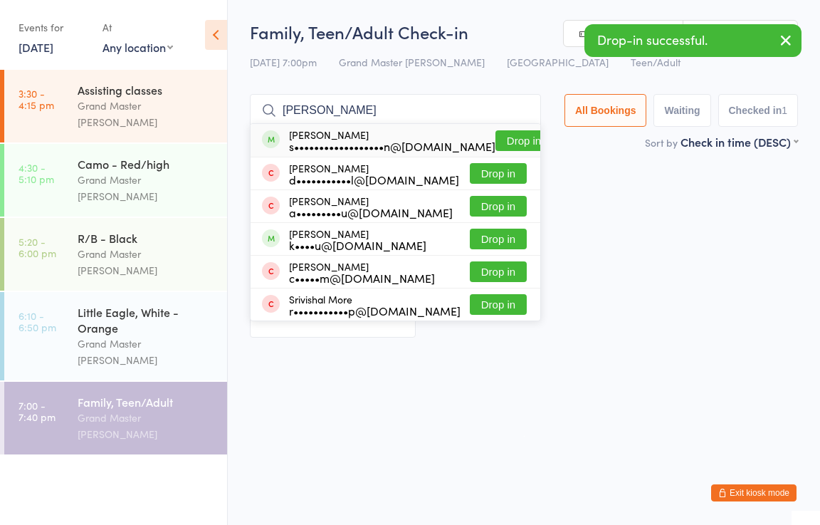
type input "[PERSON_NAME]"
click at [496, 137] on button "Drop in" at bounding box center [524, 140] width 57 height 21
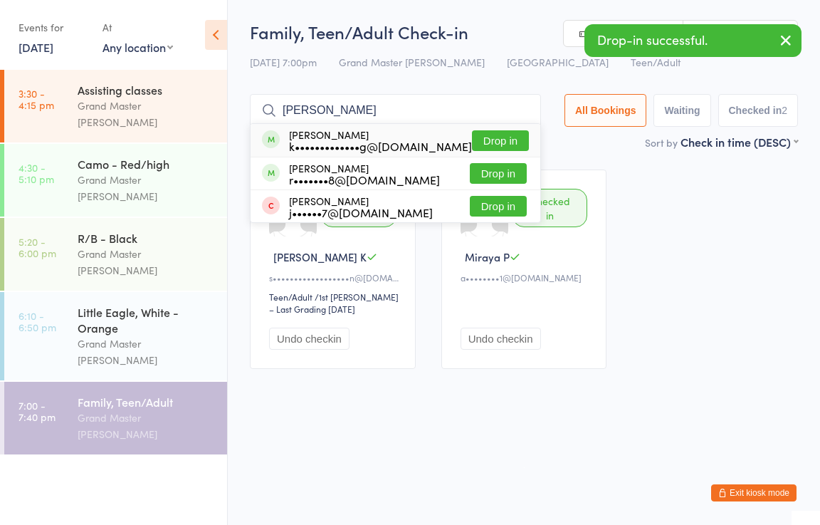
type input "[PERSON_NAME]"
click at [507, 137] on button "Drop in" at bounding box center [500, 140] width 57 height 21
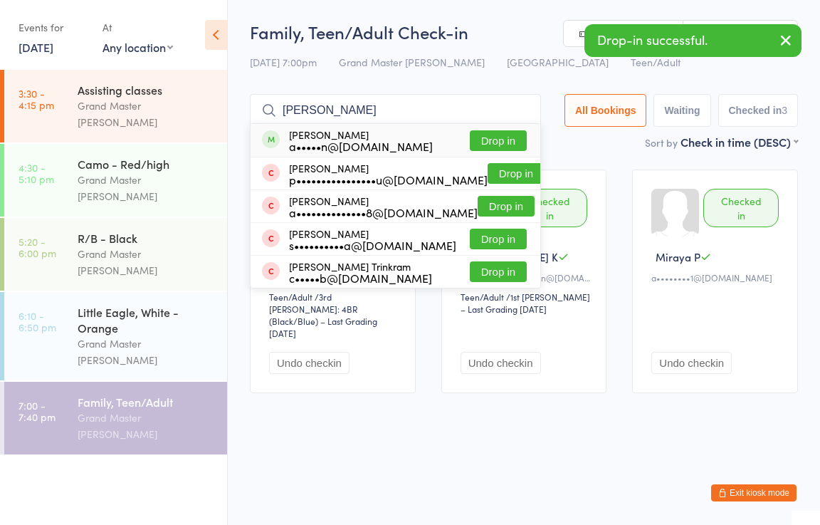
type input "[PERSON_NAME]"
click at [516, 144] on button "Drop in" at bounding box center [498, 140] width 57 height 21
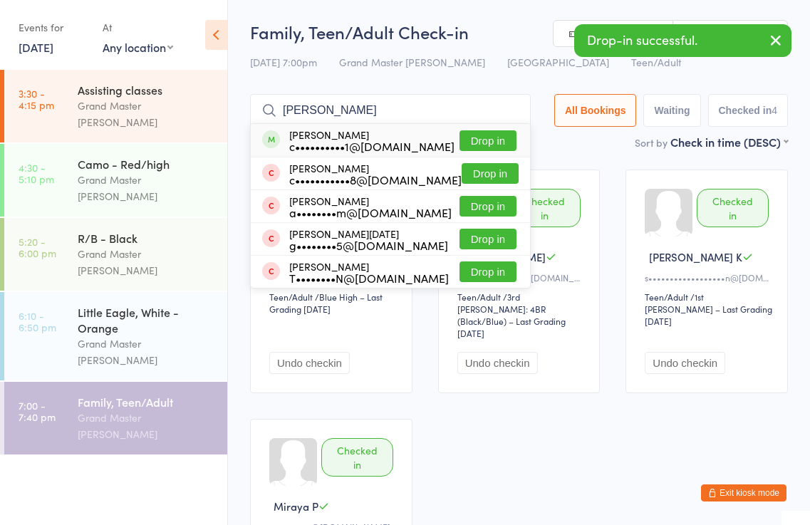
type input "[PERSON_NAME]"
click at [506, 142] on button "Drop in" at bounding box center [487, 140] width 57 height 21
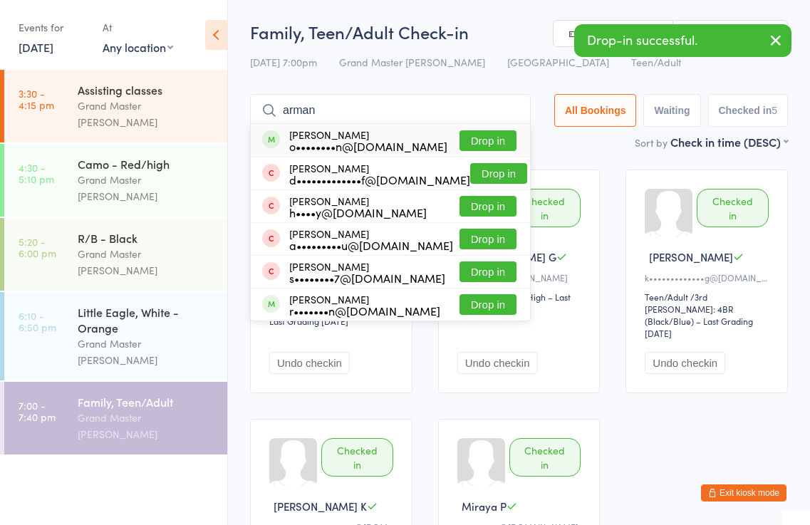
type input "arman"
click at [503, 145] on button "Drop in" at bounding box center [487, 140] width 57 height 21
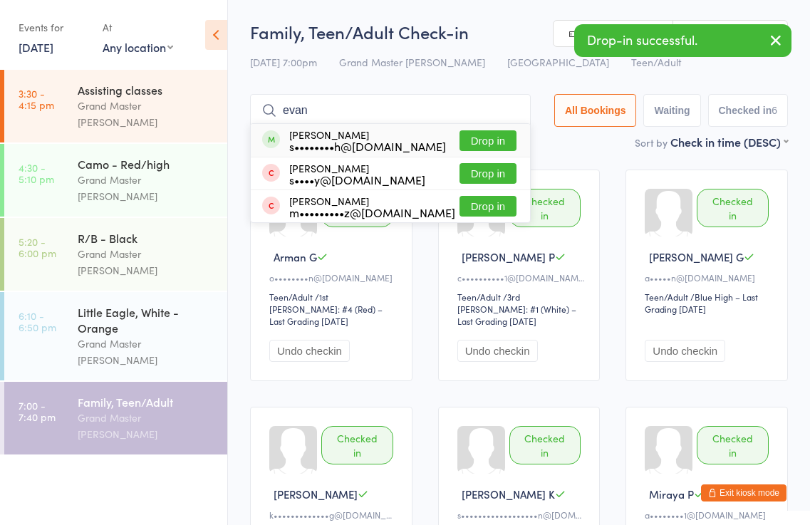
type input "evan"
click at [503, 138] on button "Drop in" at bounding box center [487, 140] width 57 height 21
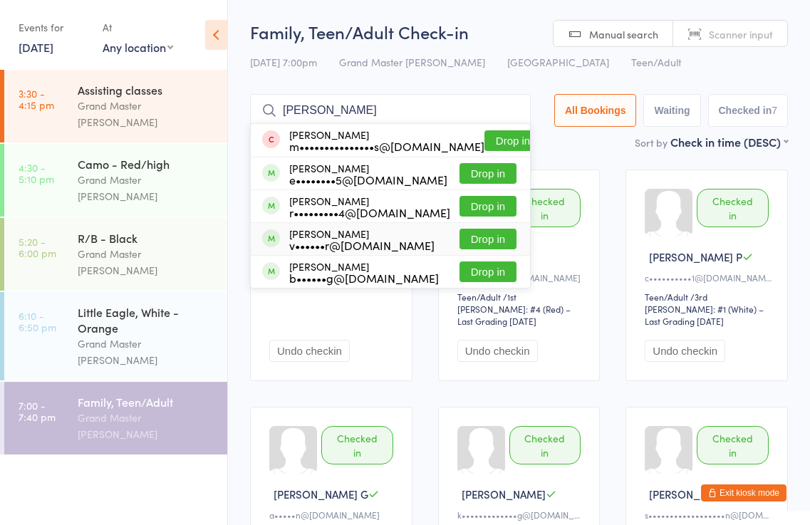
type input "[PERSON_NAME]"
click at [474, 236] on button "Drop in" at bounding box center [487, 239] width 57 height 21
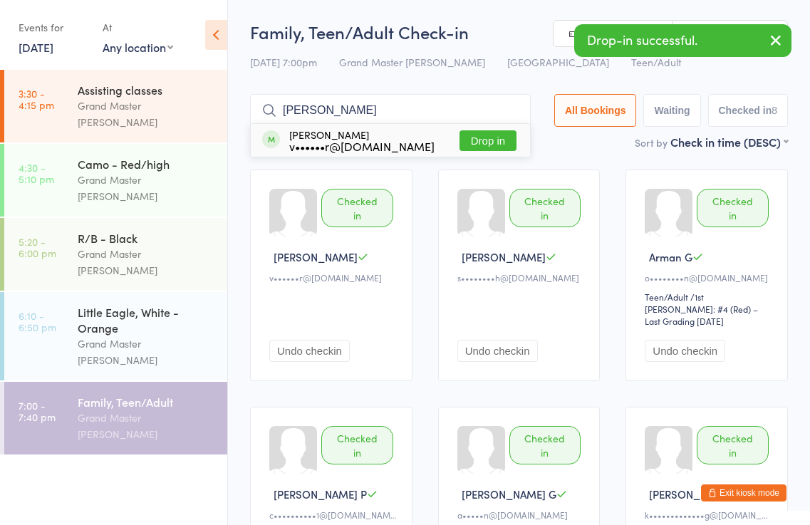
type input "[PERSON_NAME]"
click at [481, 144] on button "Drop in" at bounding box center [487, 140] width 57 height 21
